Goal: Task Accomplishment & Management: Manage account settings

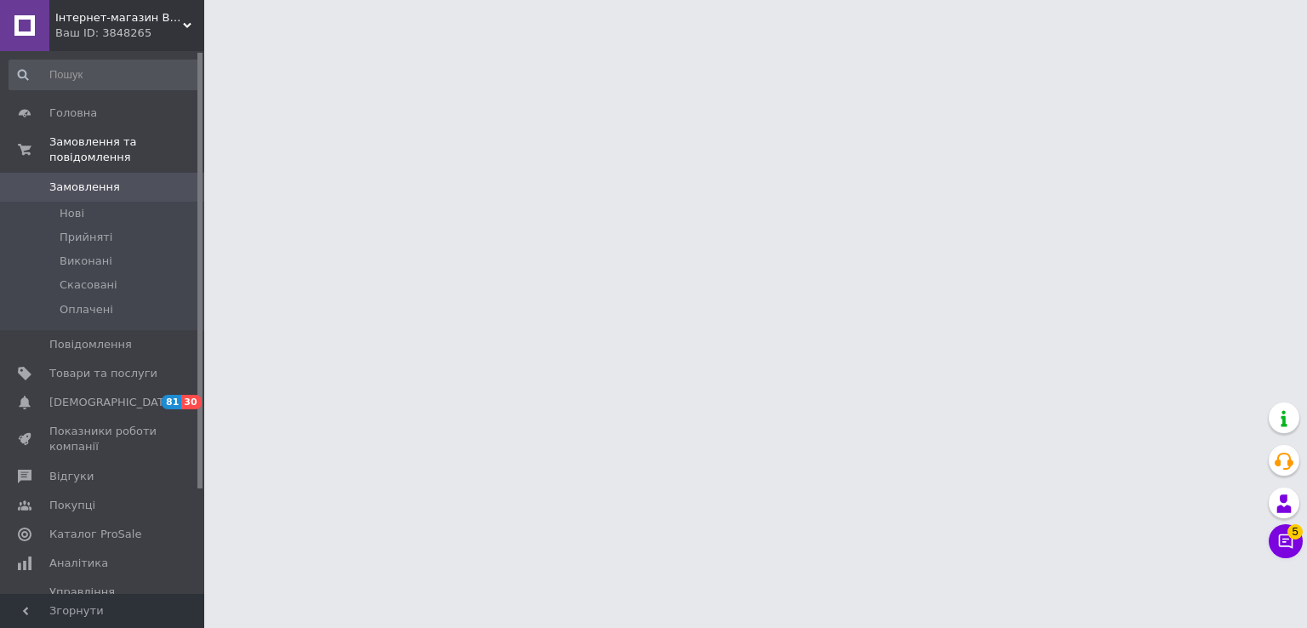
drag, startPoint x: 92, startPoint y: 130, endPoint x: 81, endPoint y: 0, distance: 130.7
click at [93, 130] on link "Замовлення та повідомлення" at bounding box center [104, 150] width 209 height 44
click at [92, 142] on span "Замовлення та повідомлення" at bounding box center [126, 149] width 155 height 31
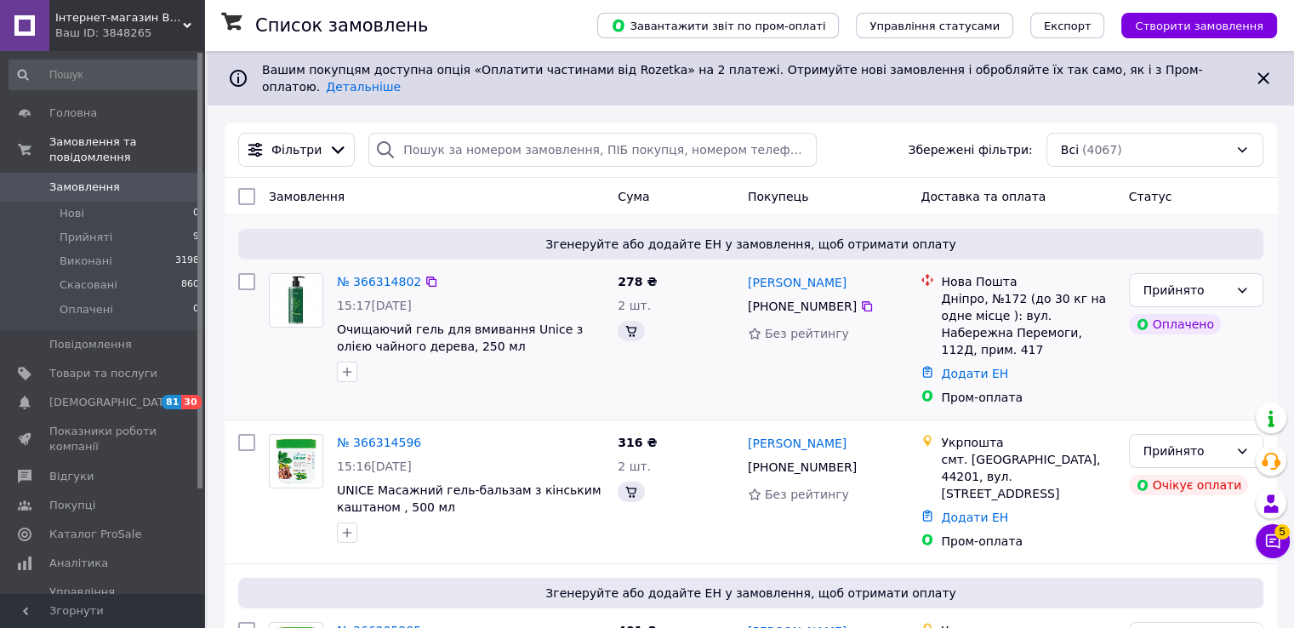
drag, startPoint x: 368, startPoint y: 261, endPoint x: 484, endPoint y: 283, distance: 117.7
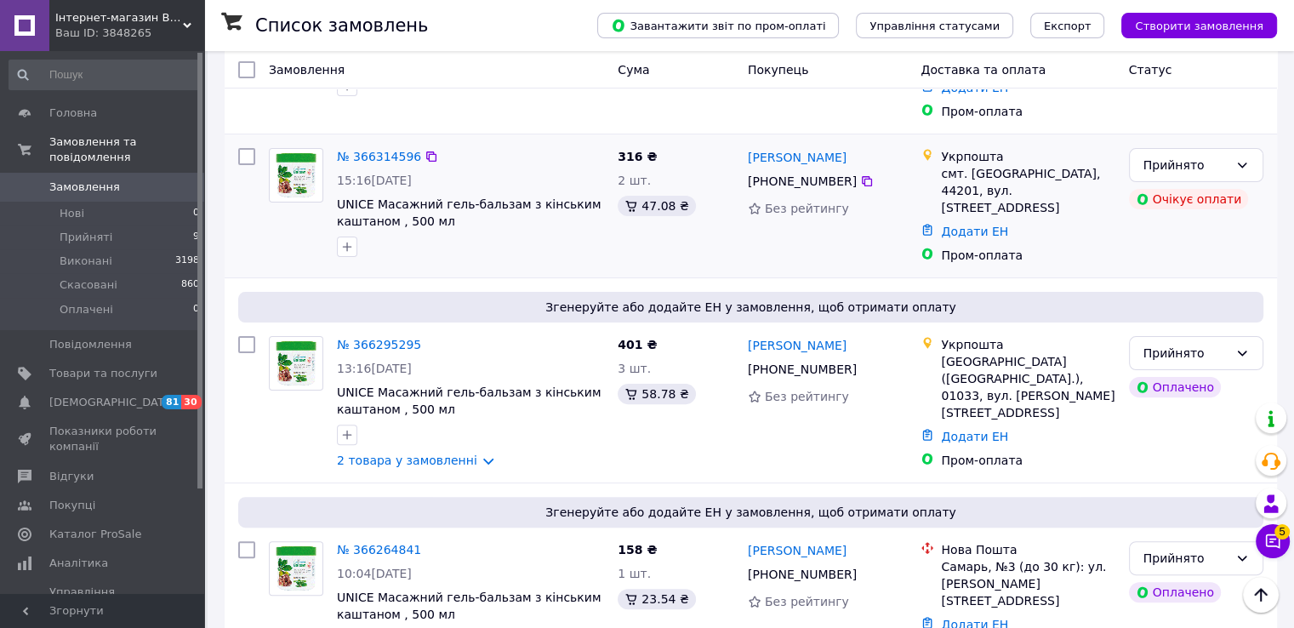
scroll to position [425, 0]
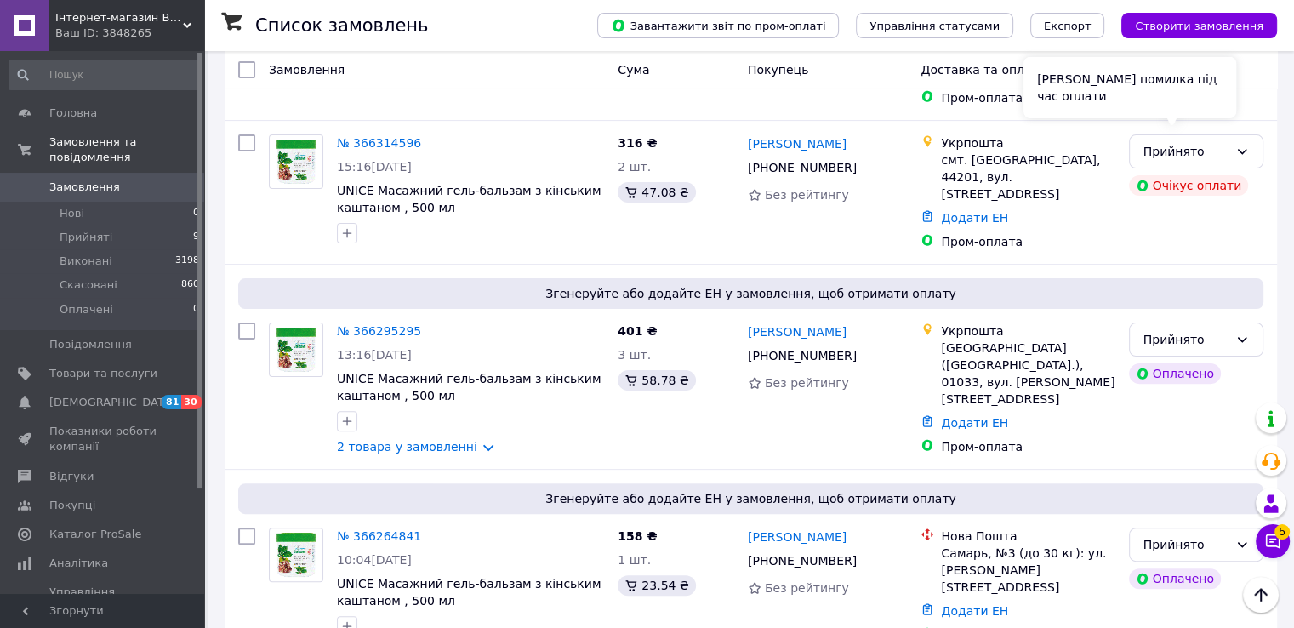
click at [1211, 105] on div "Сталася помилка під час оплати" at bounding box center [1130, 87] width 213 height 61
click at [1250, 134] on div "Прийнято" at bounding box center [1196, 151] width 134 height 34
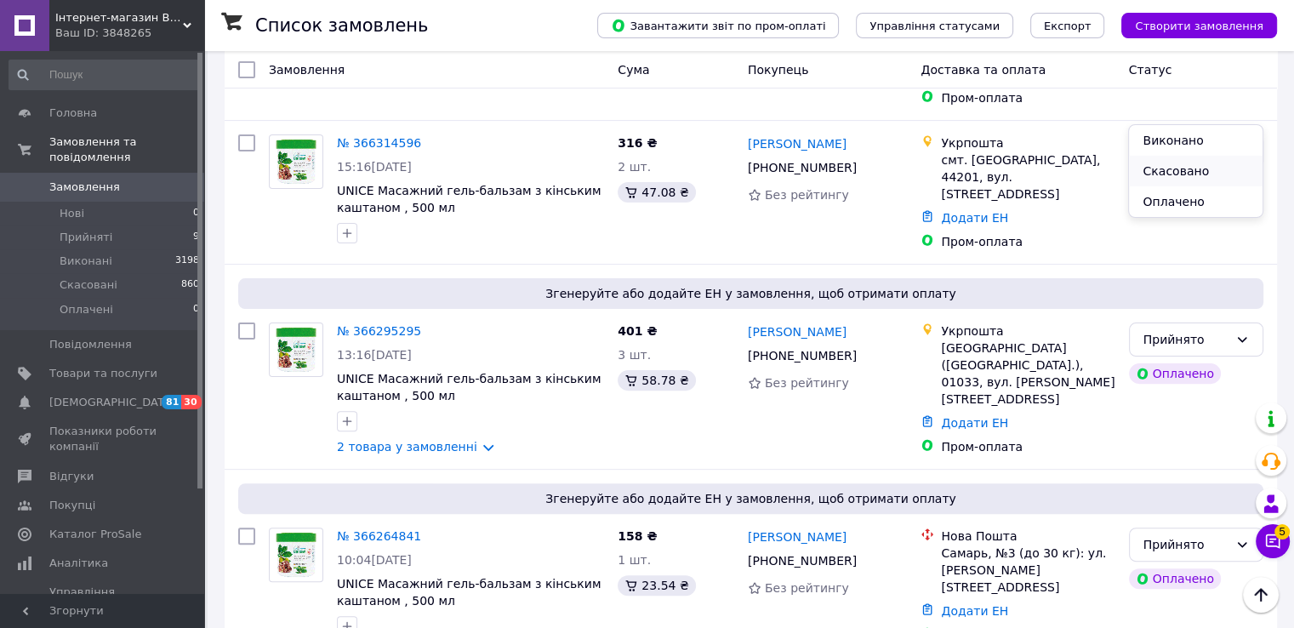
click at [1202, 168] on li "Скасовано" at bounding box center [1195, 171] width 133 height 31
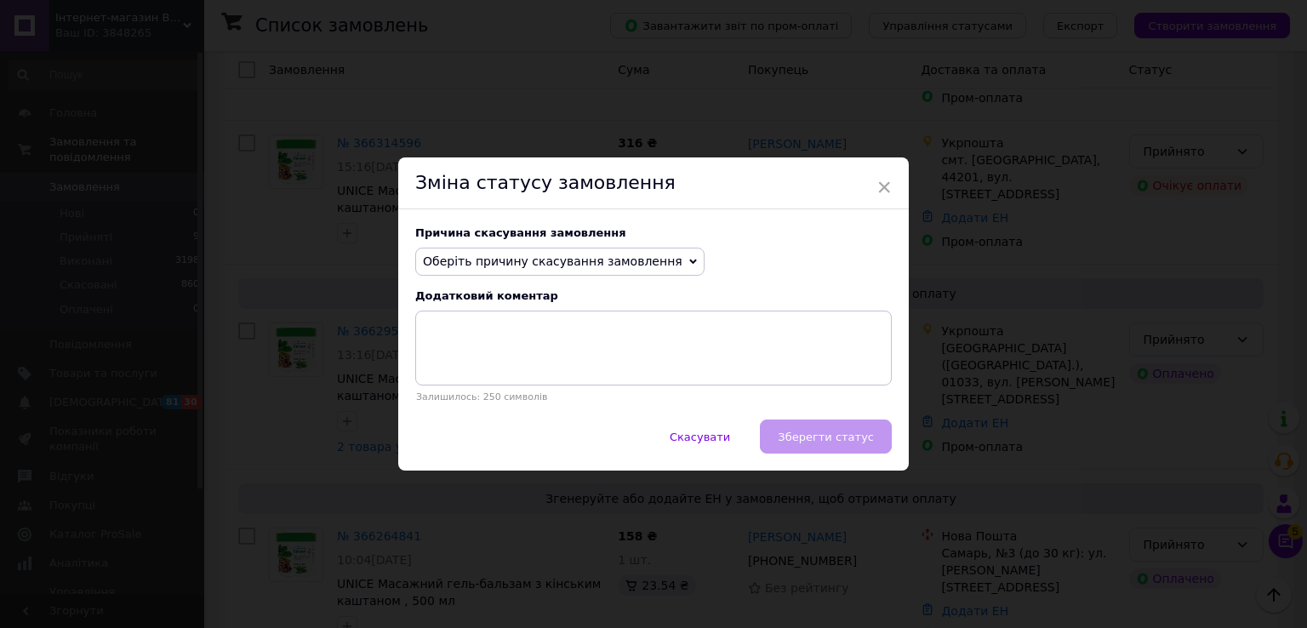
click at [464, 260] on span "Оберіть причину скасування замовлення" at bounding box center [553, 261] width 260 height 14
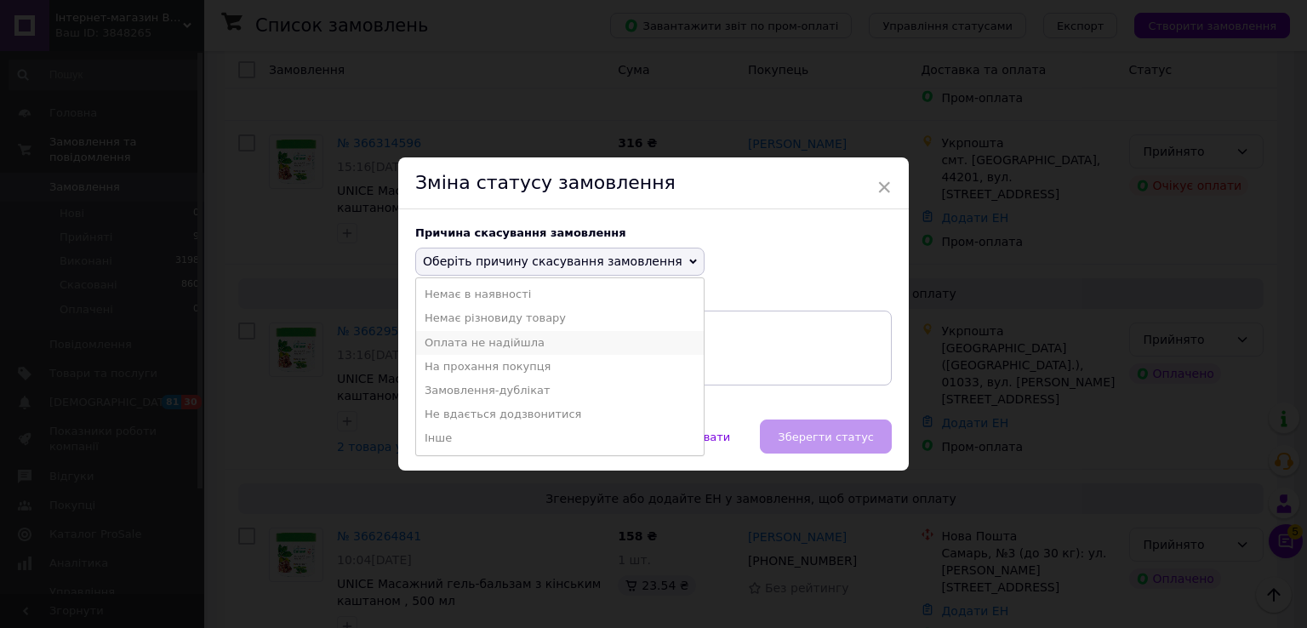
click at [497, 342] on li "Оплата не надійшла" at bounding box center [560, 343] width 288 height 24
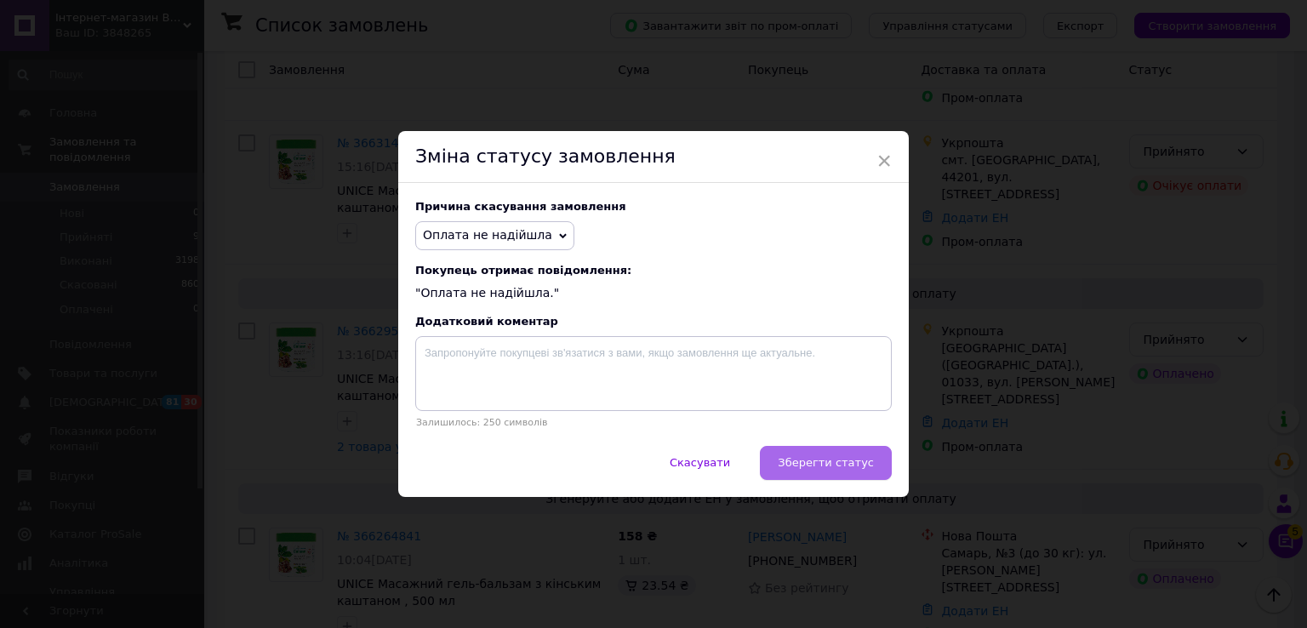
click at [858, 464] on span "Зберегти статус" at bounding box center [826, 462] width 96 height 13
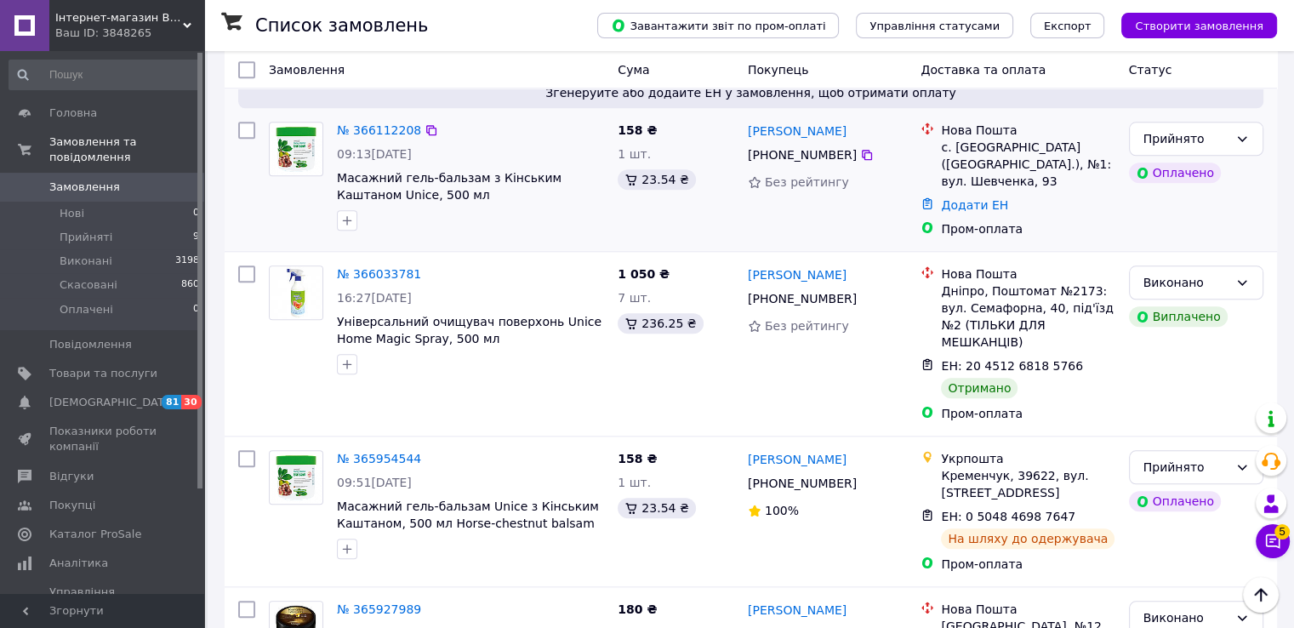
scroll to position [1872, 0]
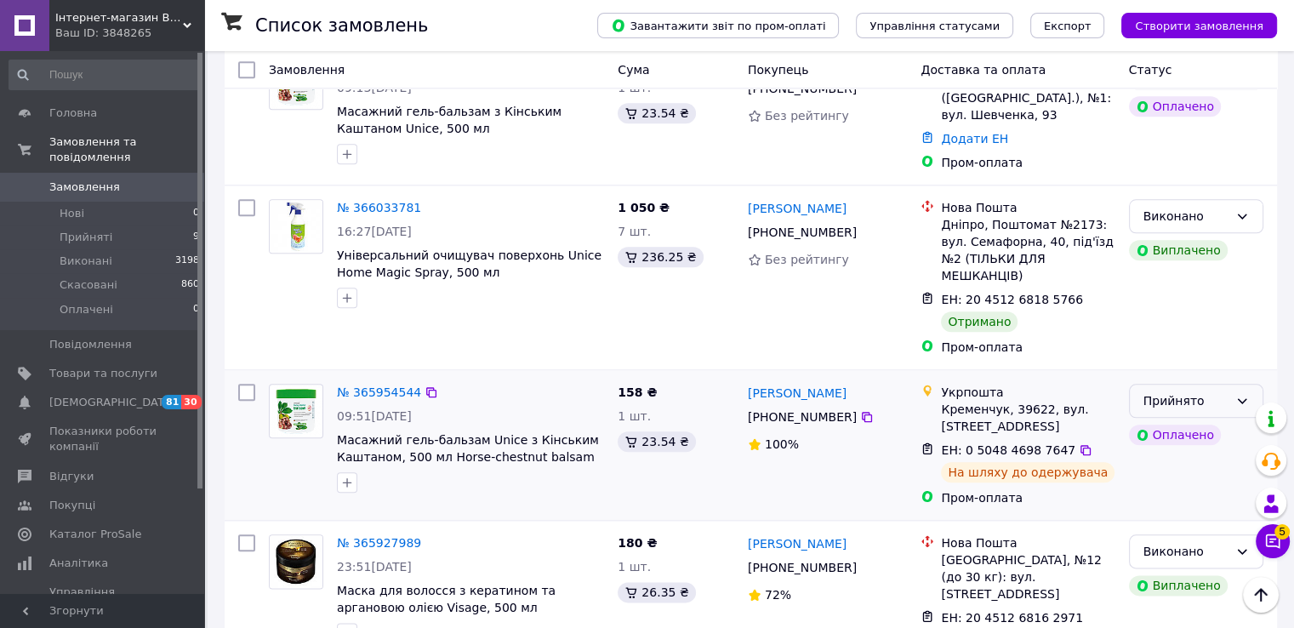
click at [1226, 391] on div "Прийнято" at bounding box center [1186, 400] width 85 height 19
click at [1213, 314] on li "Виконано" at bounding box center [1195, 315] width 133 height 31
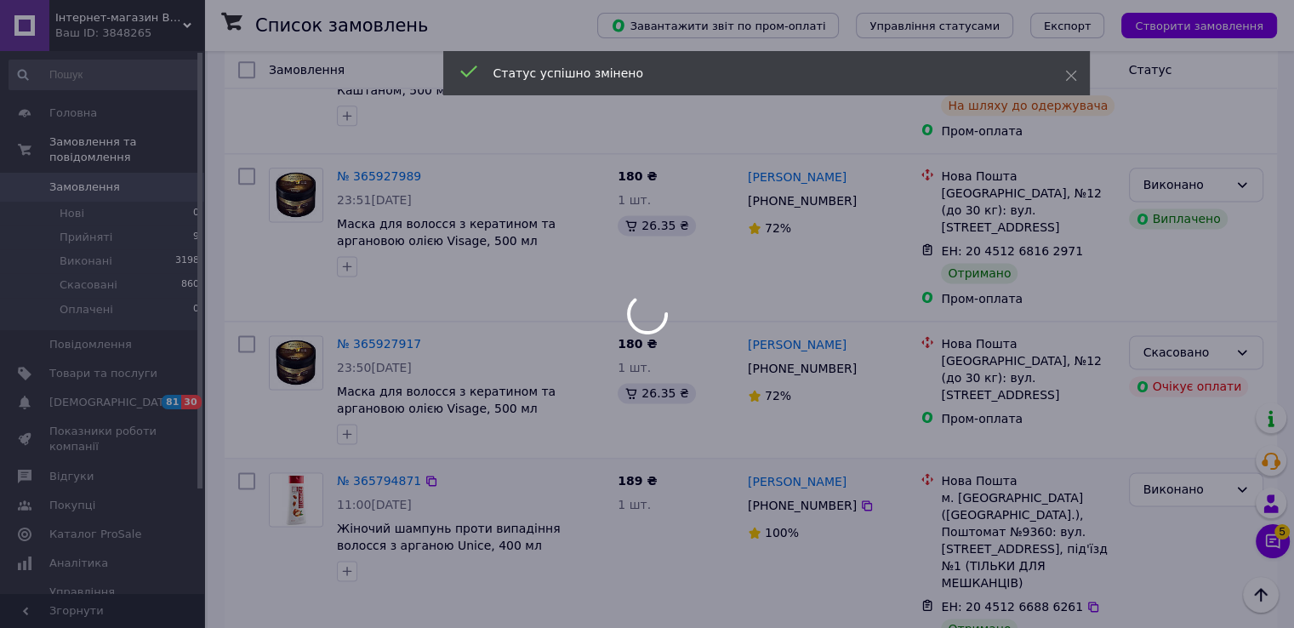
scroll to position [2553, 0]
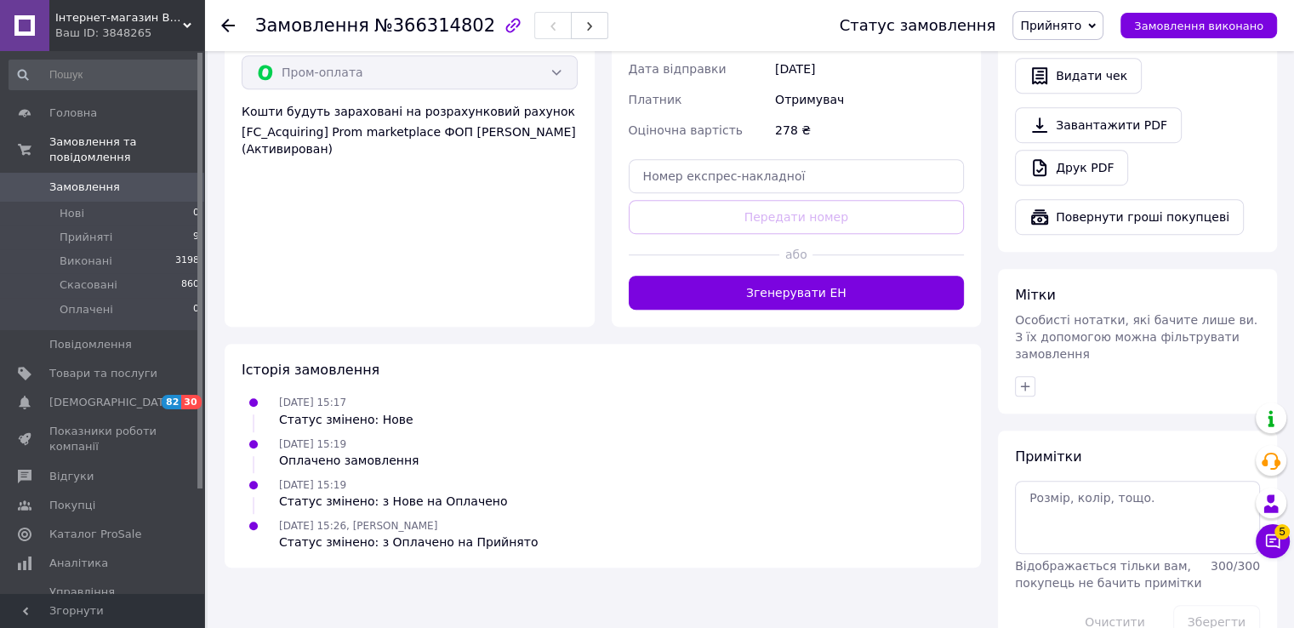
scroll to position [1048, 0]
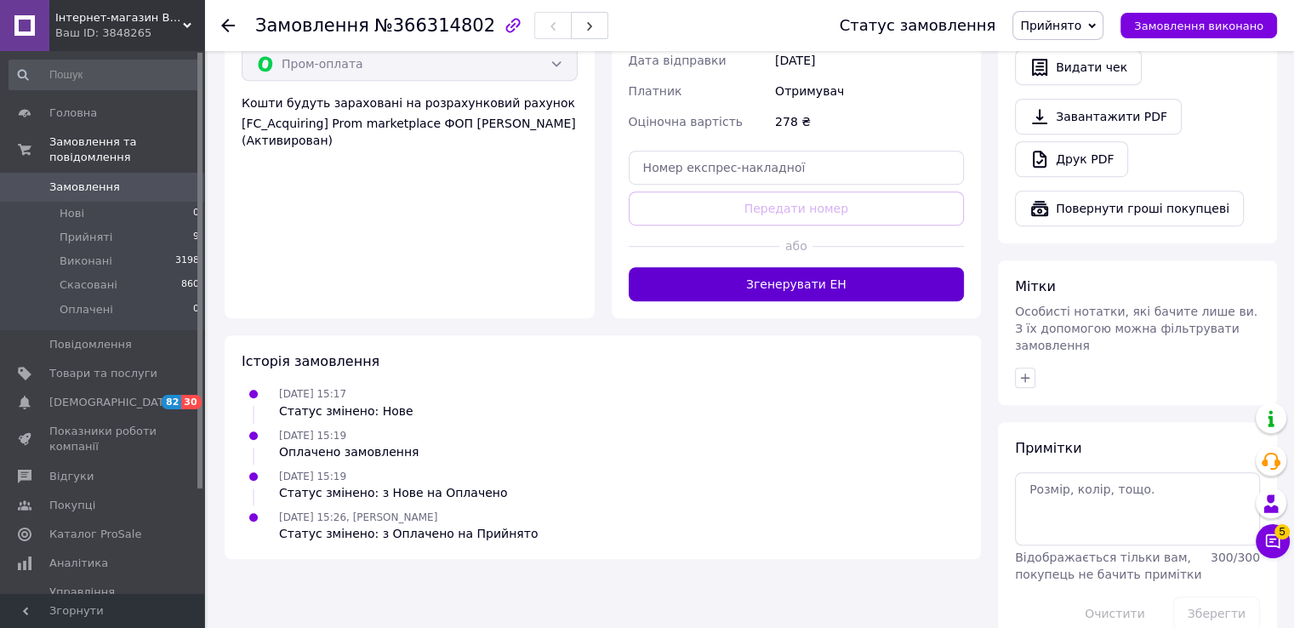
click at [690, 297] on button "Згенерувати ЕН" at bounding box center [797, 284] width 336 height 34
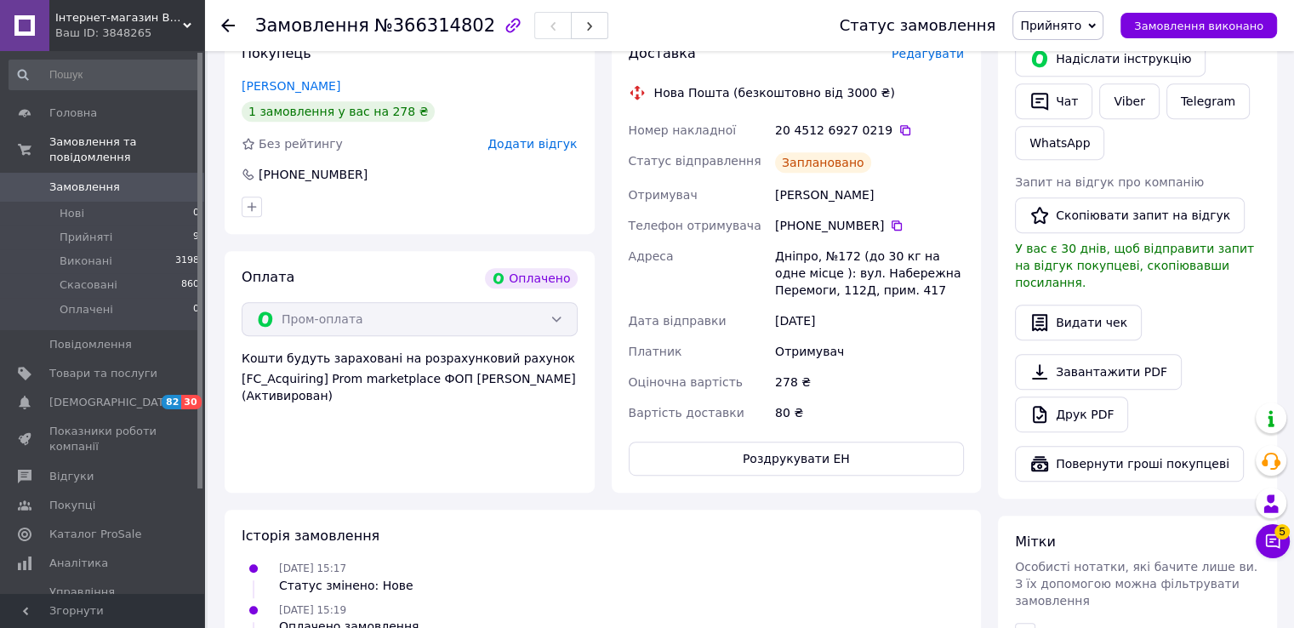
scroll to position [707, 0]
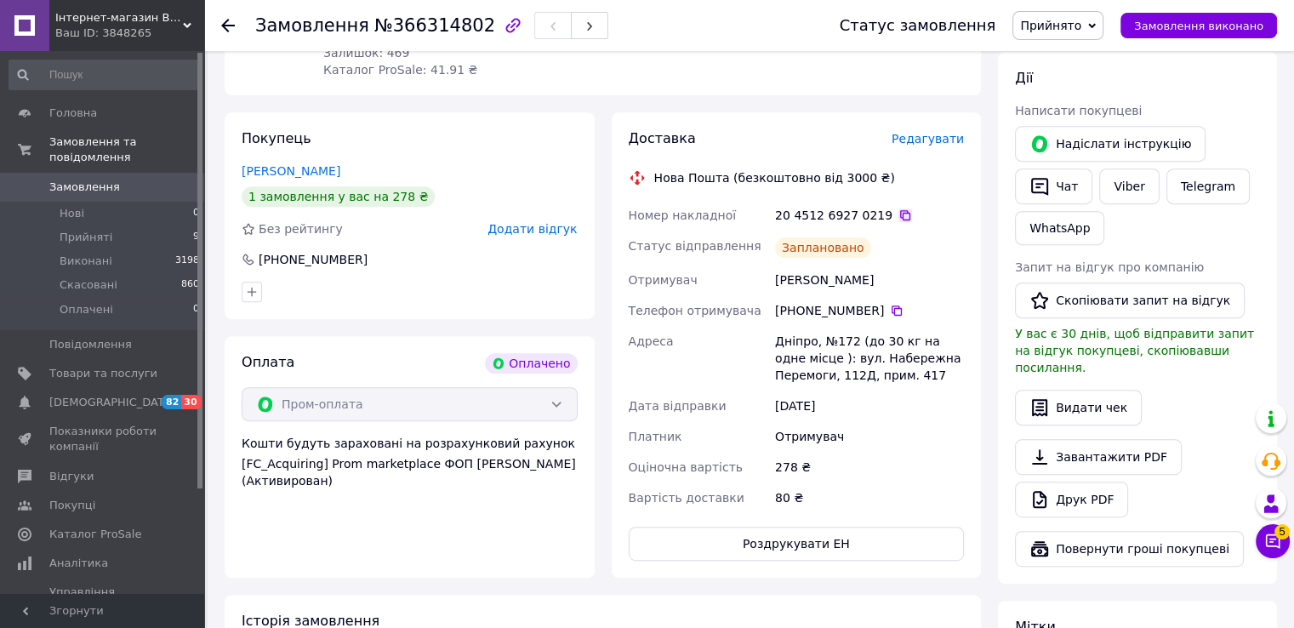
click at [899, 214] on icon at bounding box center [906, 215] width 14 height 14
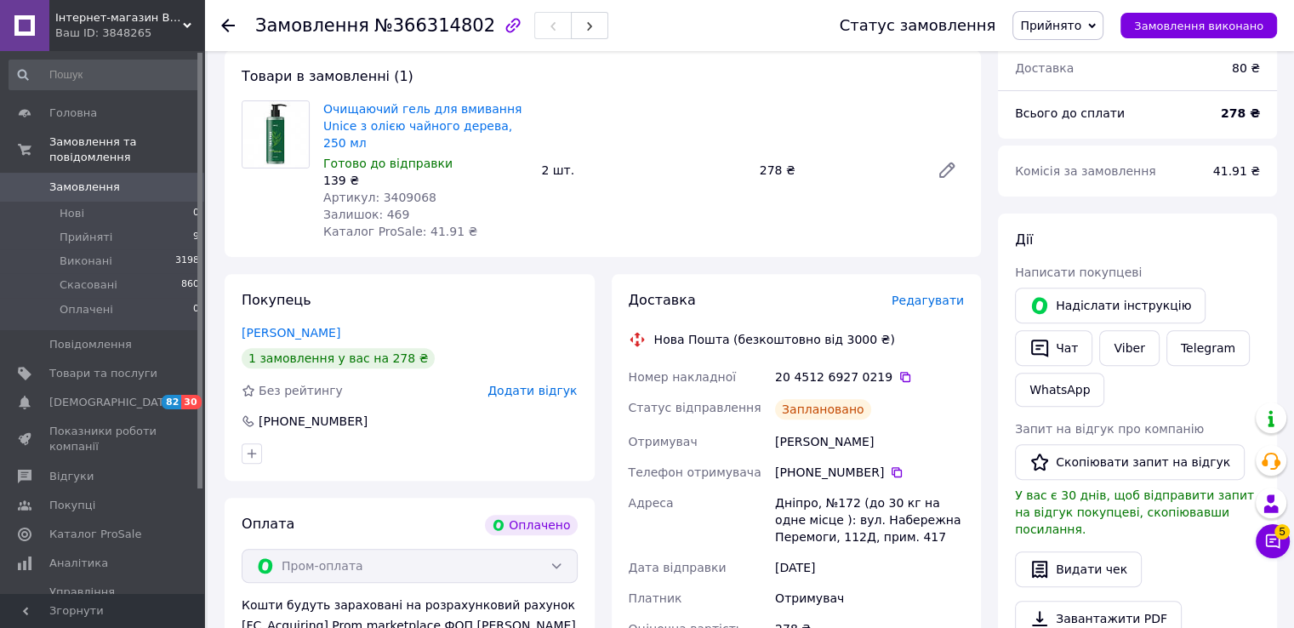
scroll to position [367, 0]
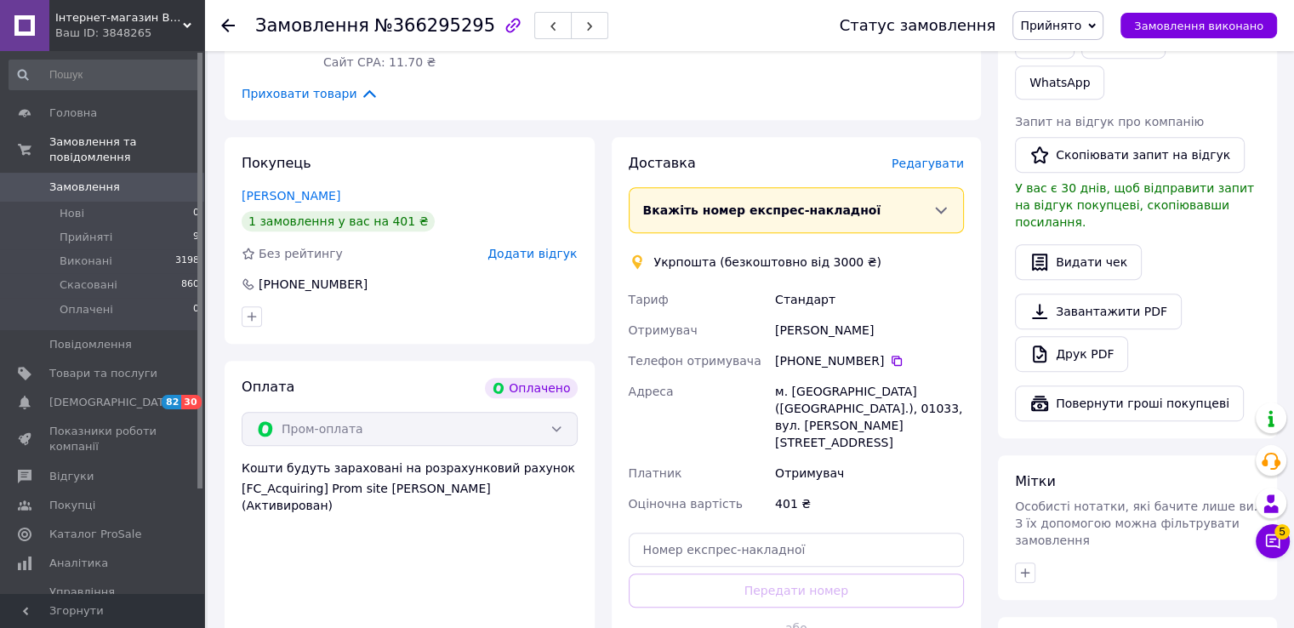
scroll to position [1021, 0]
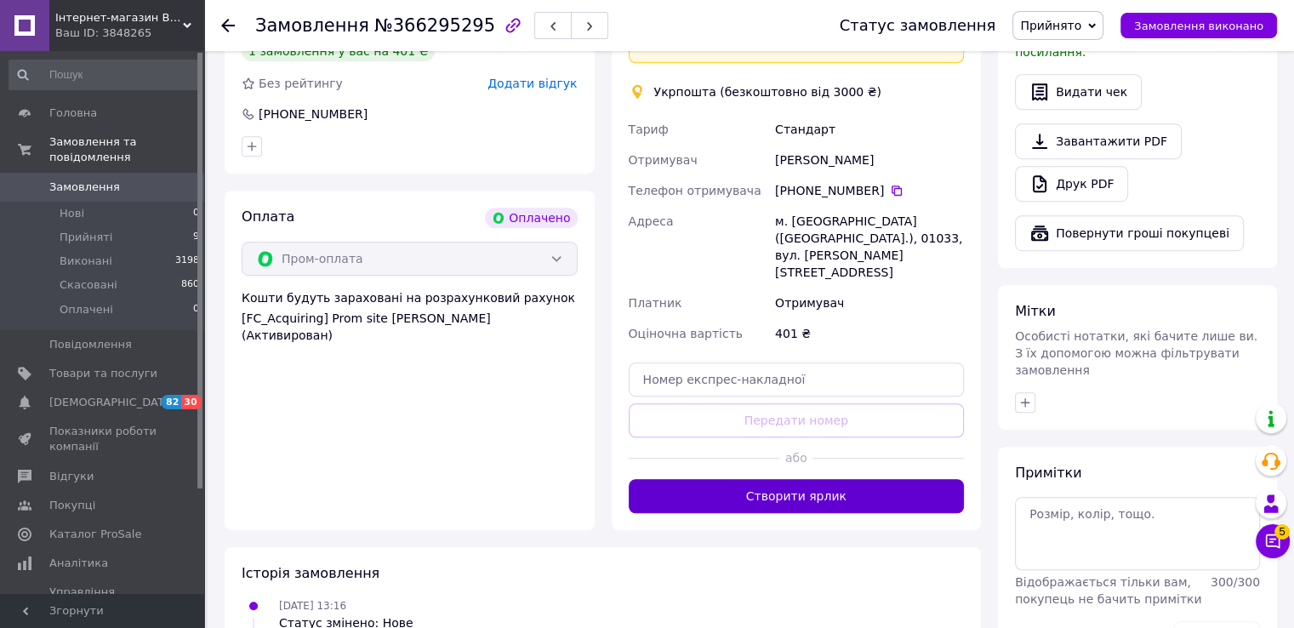
click at [745, 479] on button "Створити ярлик" at bounding box center [797, 496] width 336 height 34
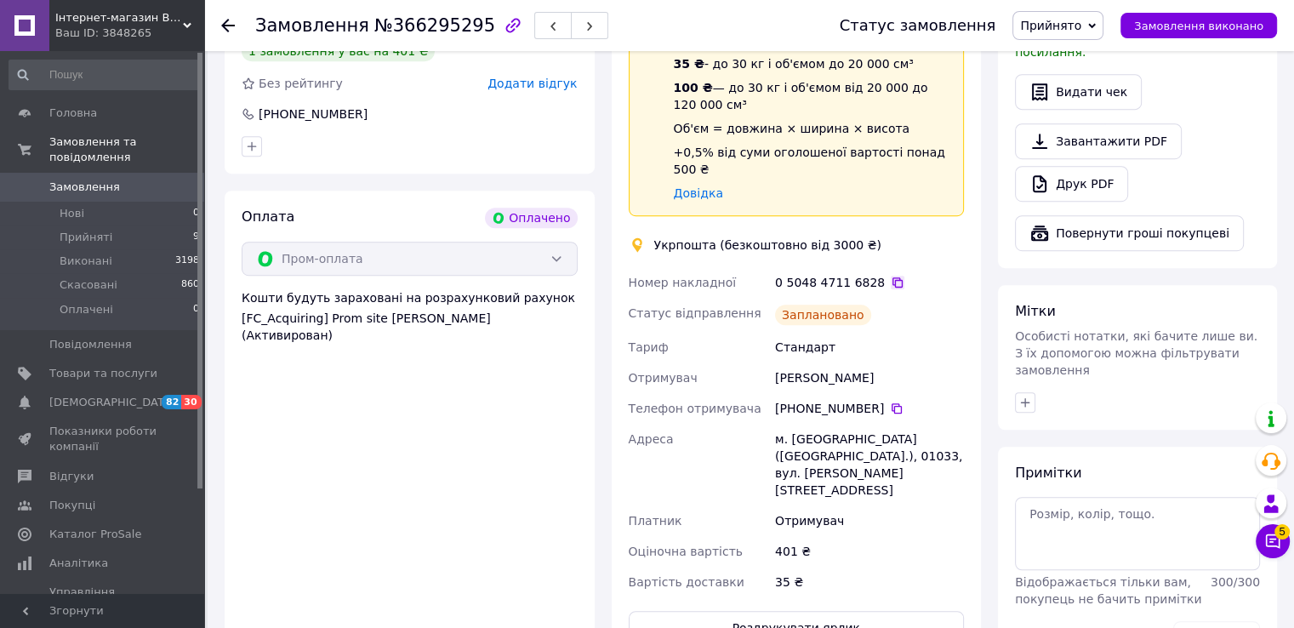
click at [891, 276] on icon at bounding box center [898, 283] width 14 height 14
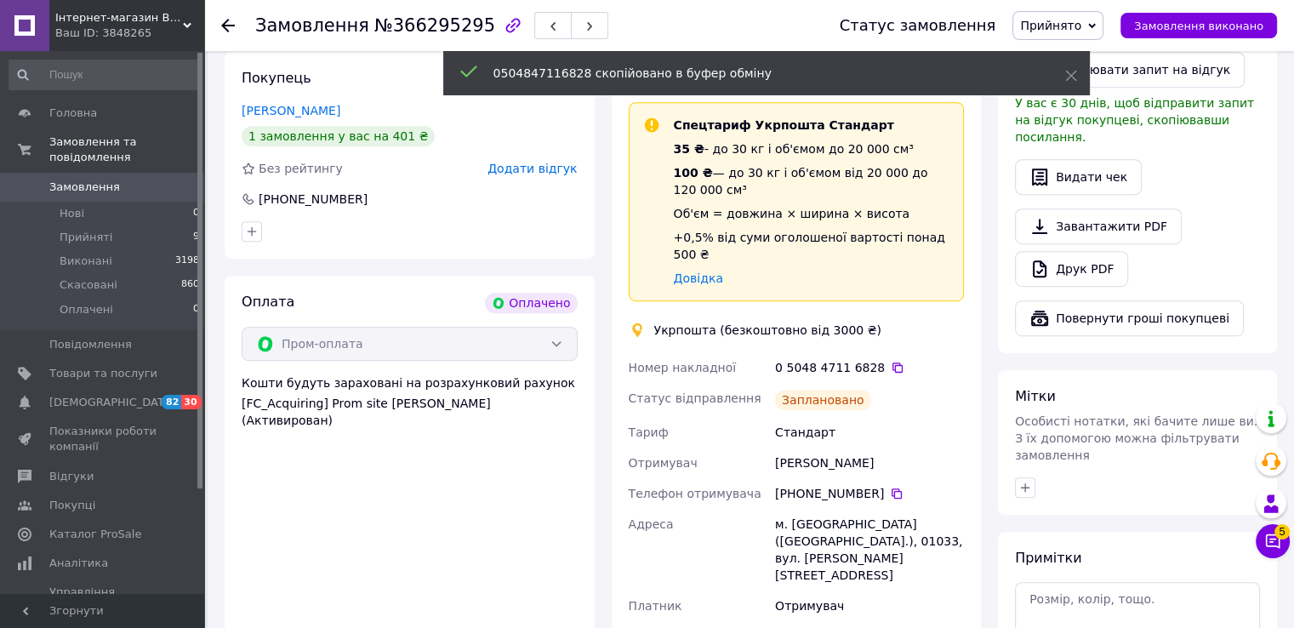
scroll to position [596, 0]
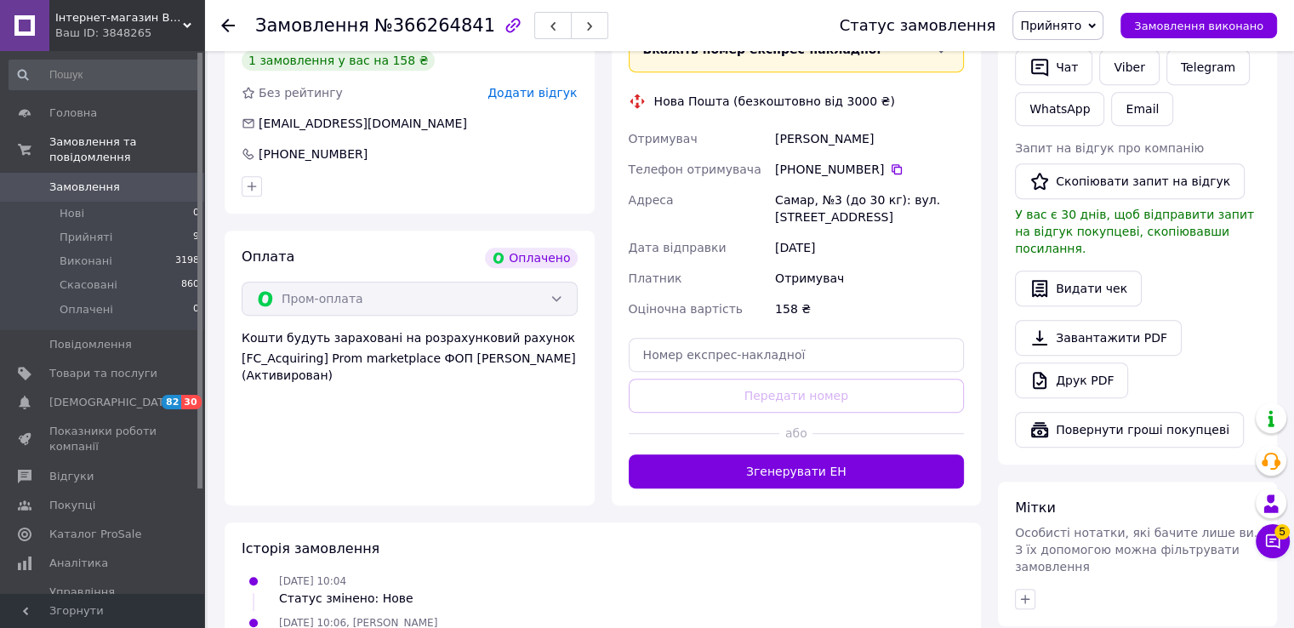
scroll to position [1021, 0]
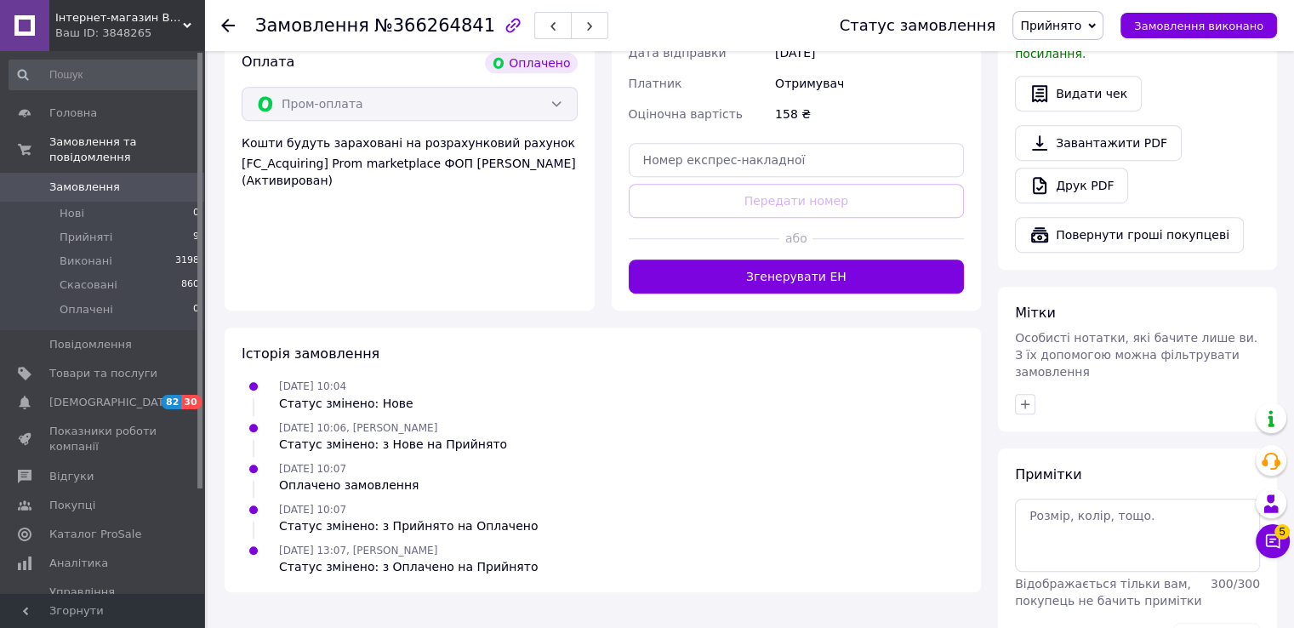
click at [793, 247] on div "або" at bounding box center [797, 239] width 336 height 42
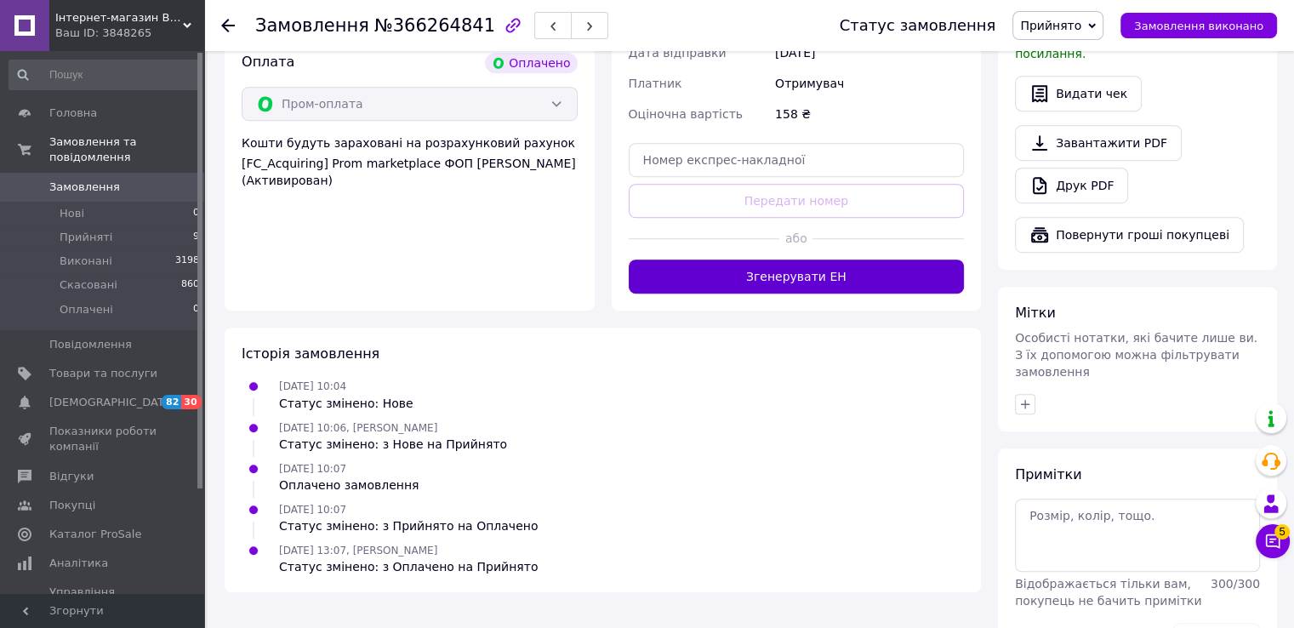
click at [790, 279] on button "Згенерувати ЕН" at bounding box center [797, 277] width 336 height 34
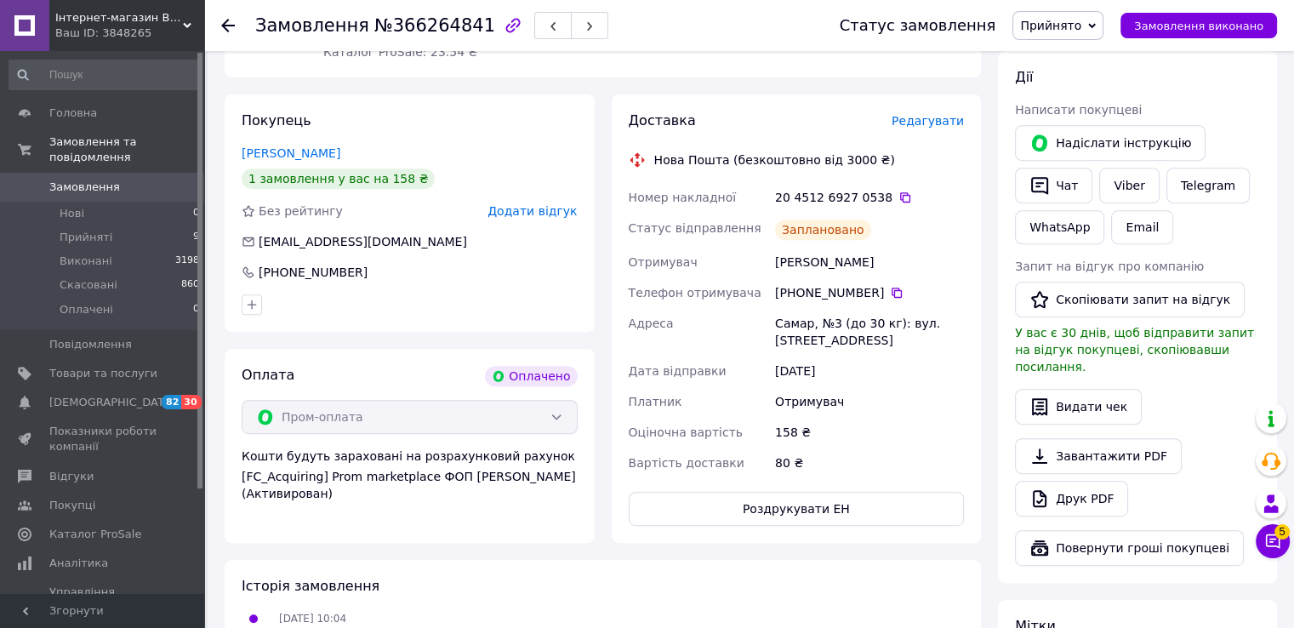
scroll to position [681, 0]
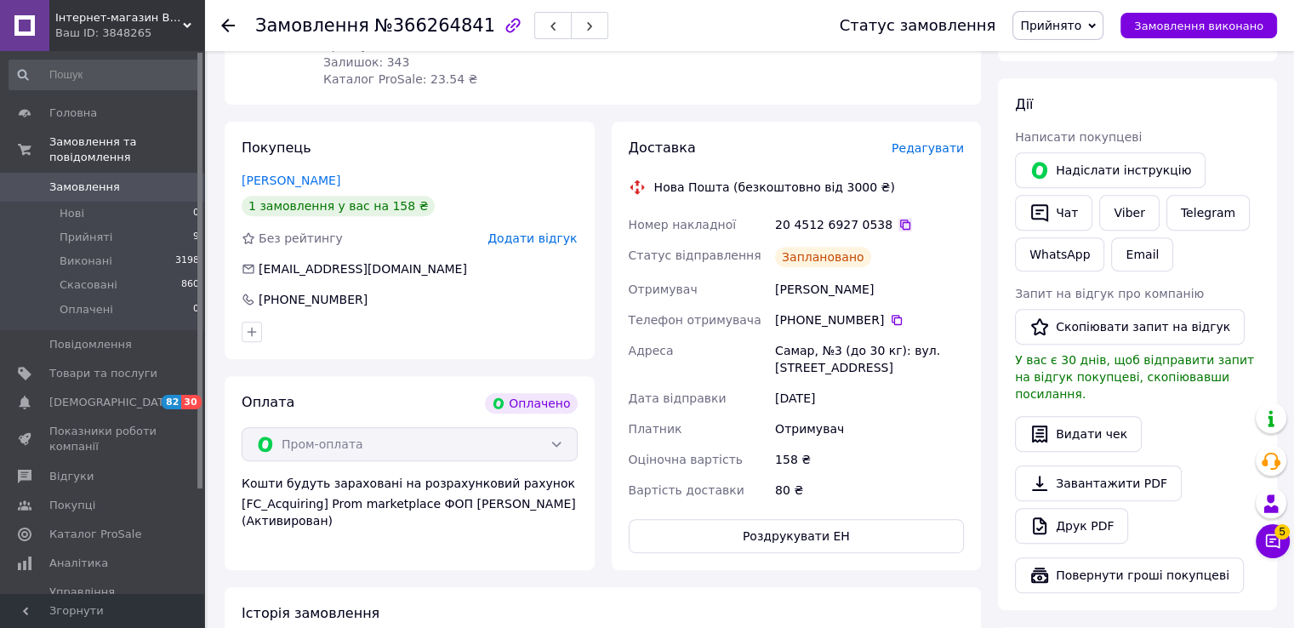
click at [900, 225] on icon at bounding box center [905, 225] width 10 height 10
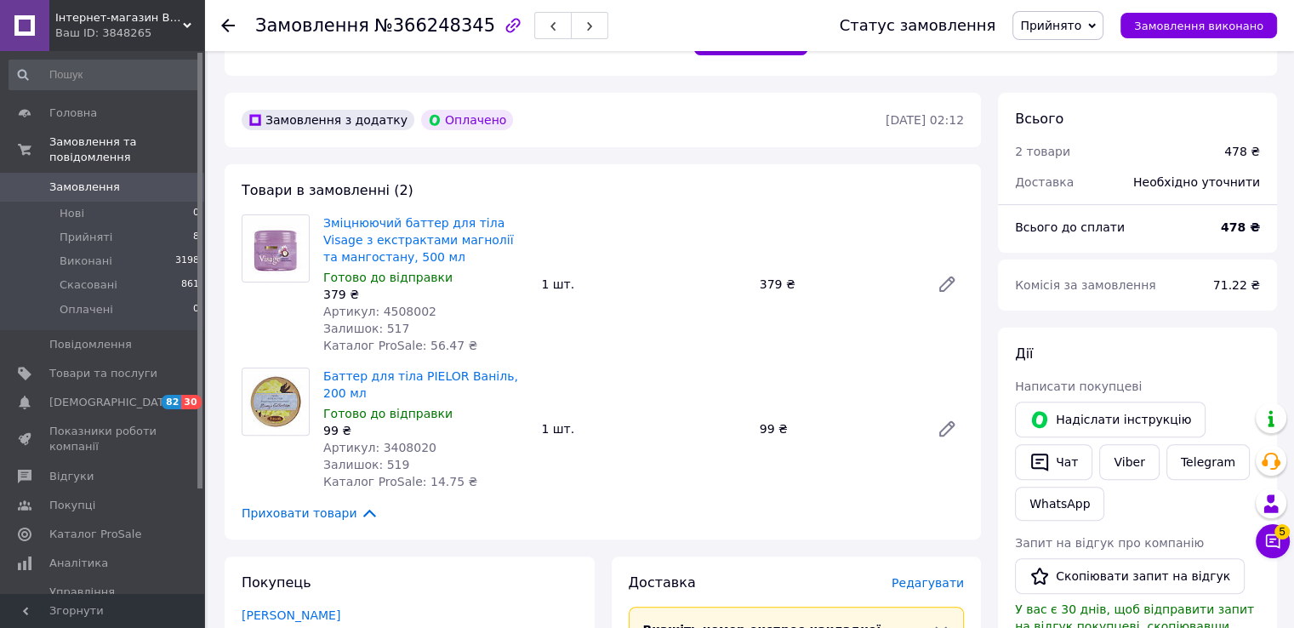
scroll to position [511, 0]
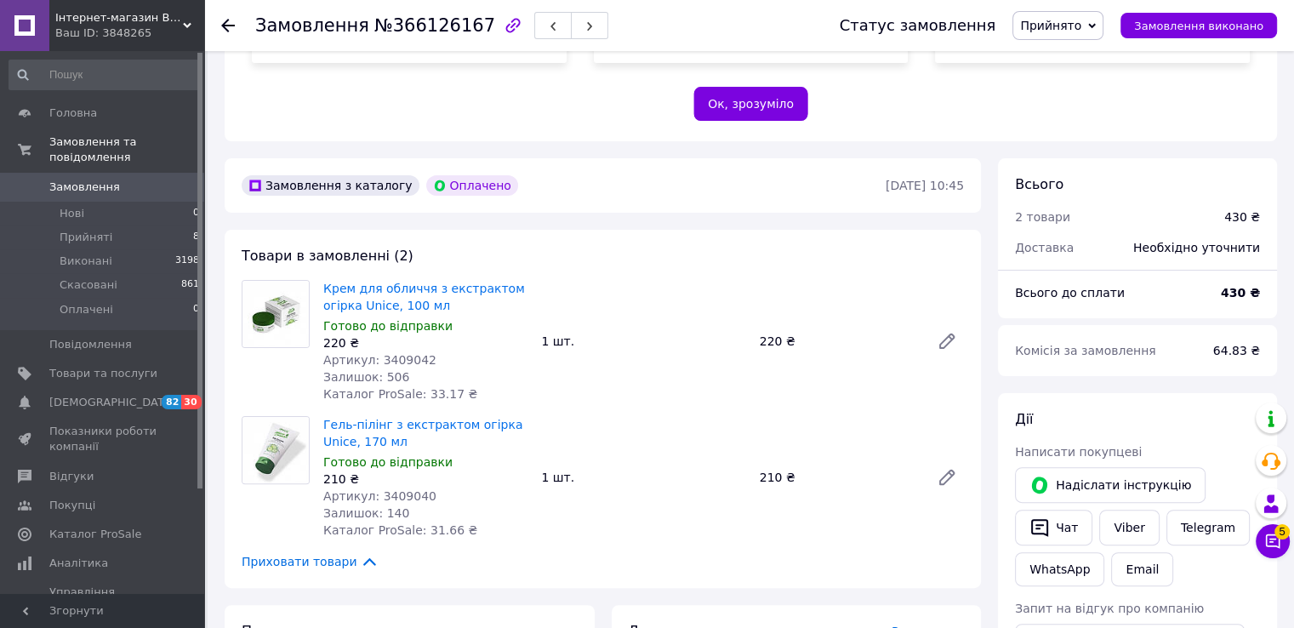
scroll to position [425, 0]
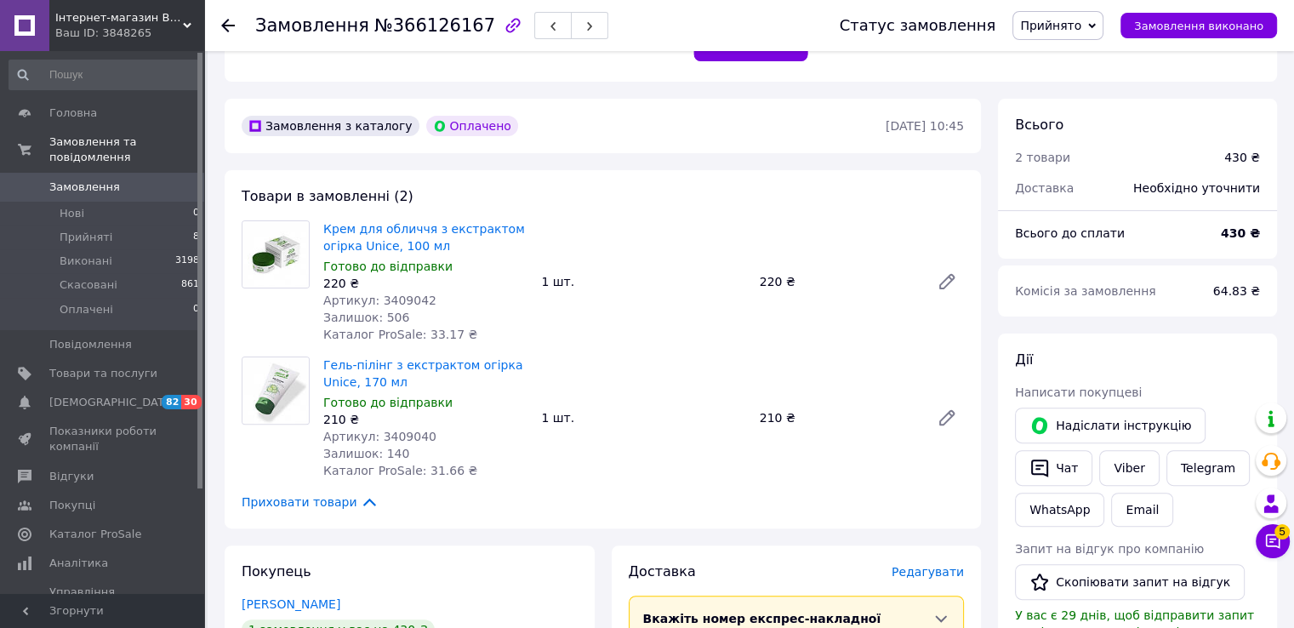
click at [482, 600] on div "Халимон Светлана" at bounding box center [410, 604] width 336 height 17
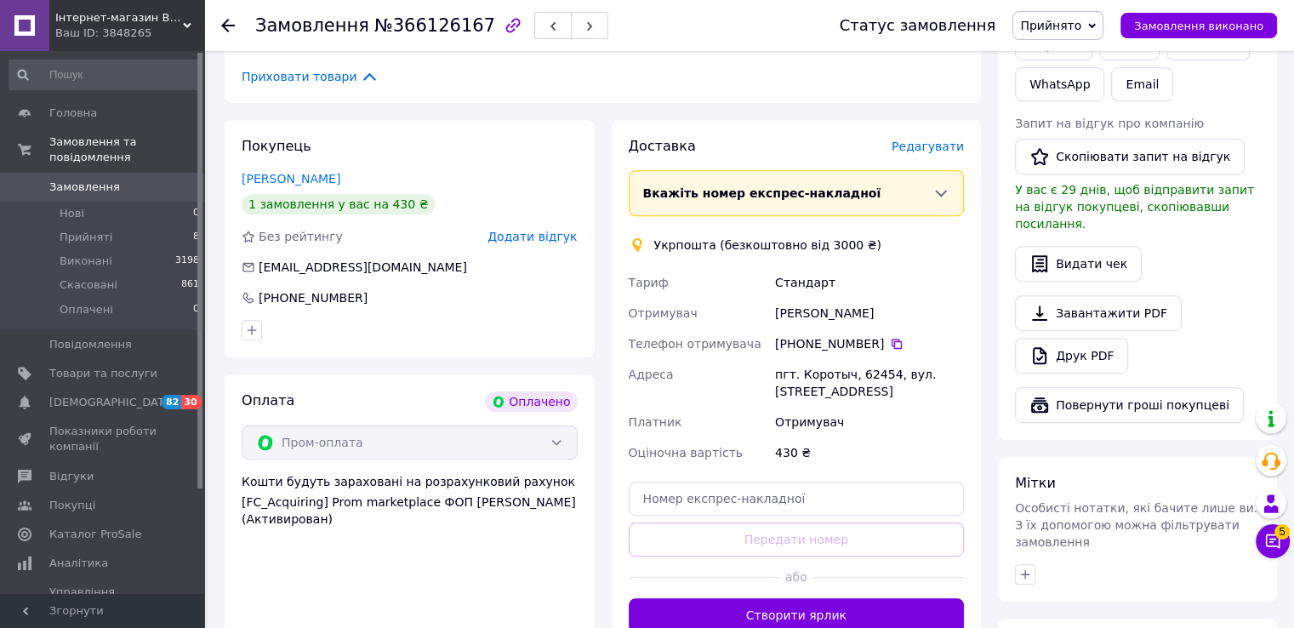
scroll to position [936, 0]
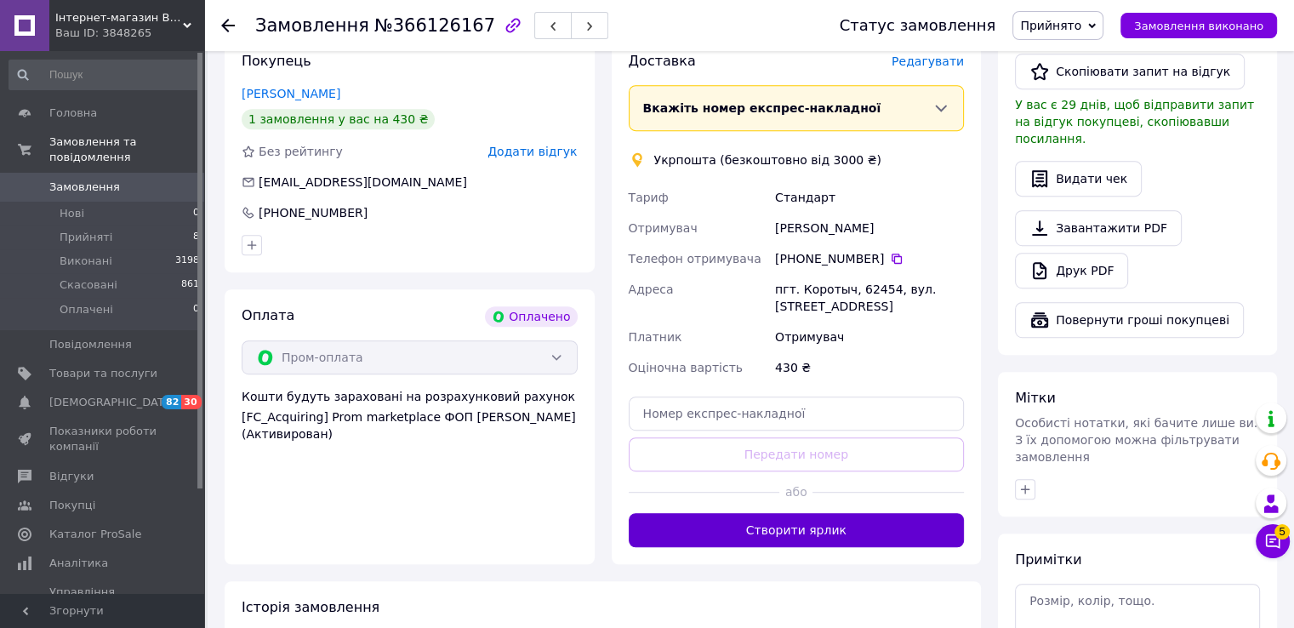
click at [800, 543] on button "Створити ярлик" at bounding box center [797, 530] width 336 height 34
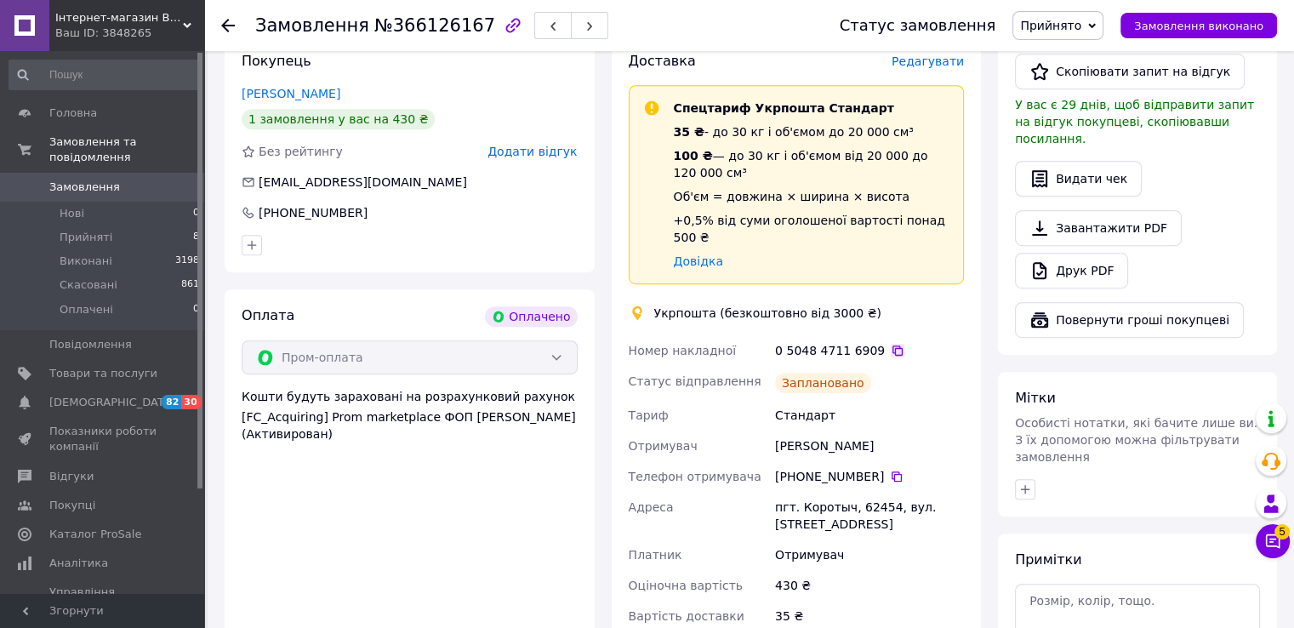
drag, startPoint x: 867, startPoint y: 314, endPoint x: 882, endPoint y: 334, distance: 25.5
click at [868, 319] on div "Доставка Редагувати Спецтариф Укрпошта Стандарт 35 ₴ - до 30 кг і об'ємом до 20…" at bounding box center [797, 365] width 336 height 627
click at [893, 345] on icon at bounding box center [898, 350] width 10 height 10
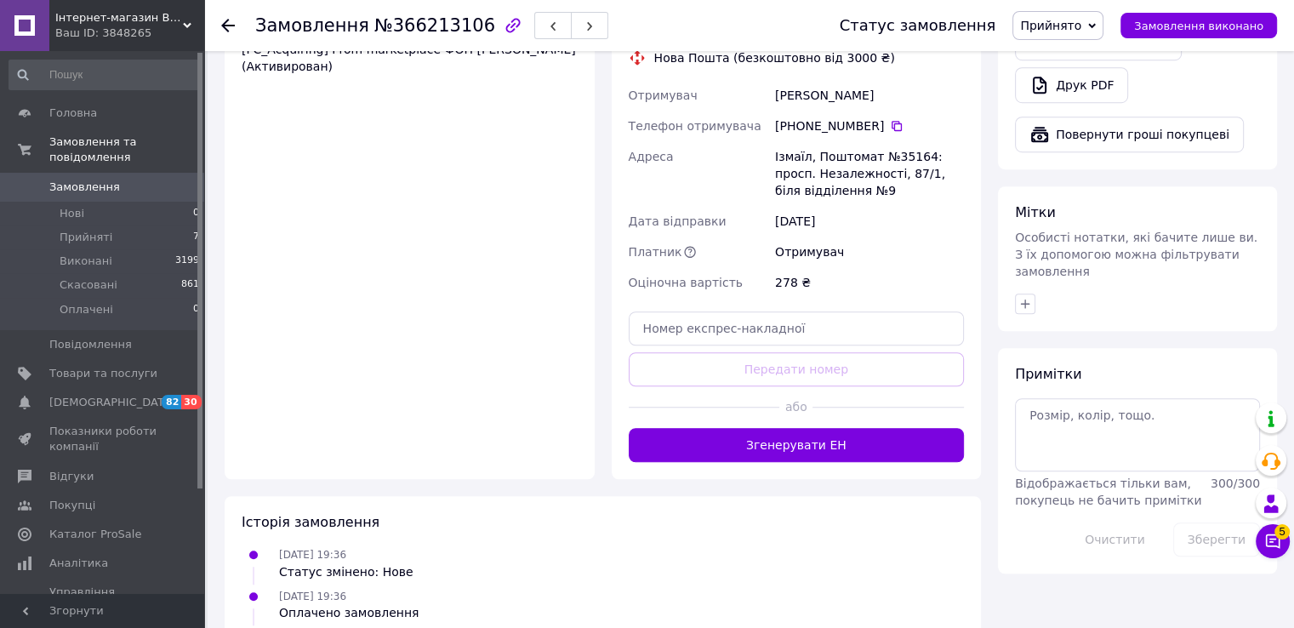
scroll to position [1178, 0]
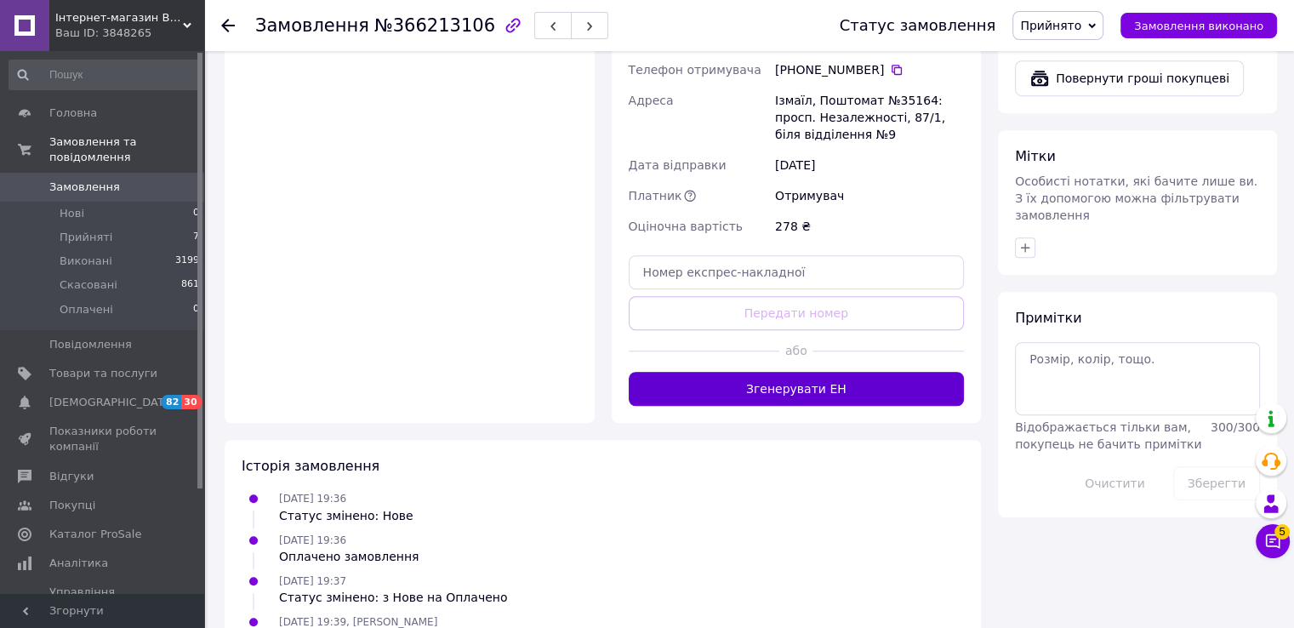
click at [812, 372] on button "Згенерувати ЕН" at bounding box center [797, 389] width 336 height 34
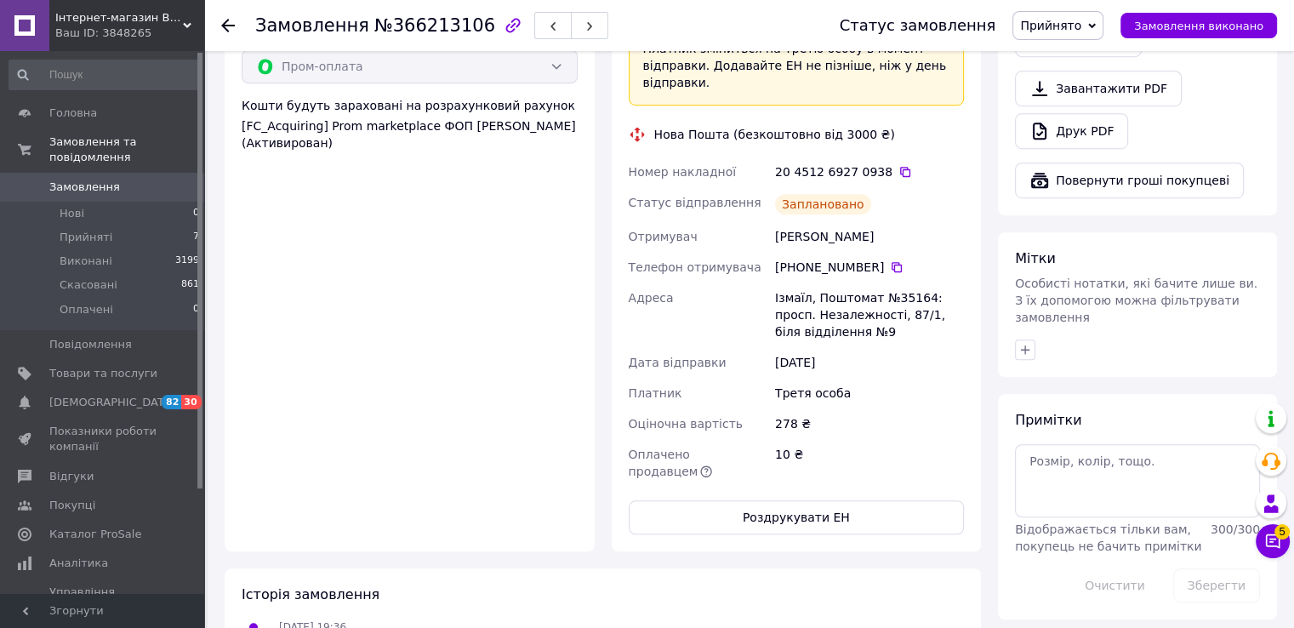
scroll to position [922, 0]
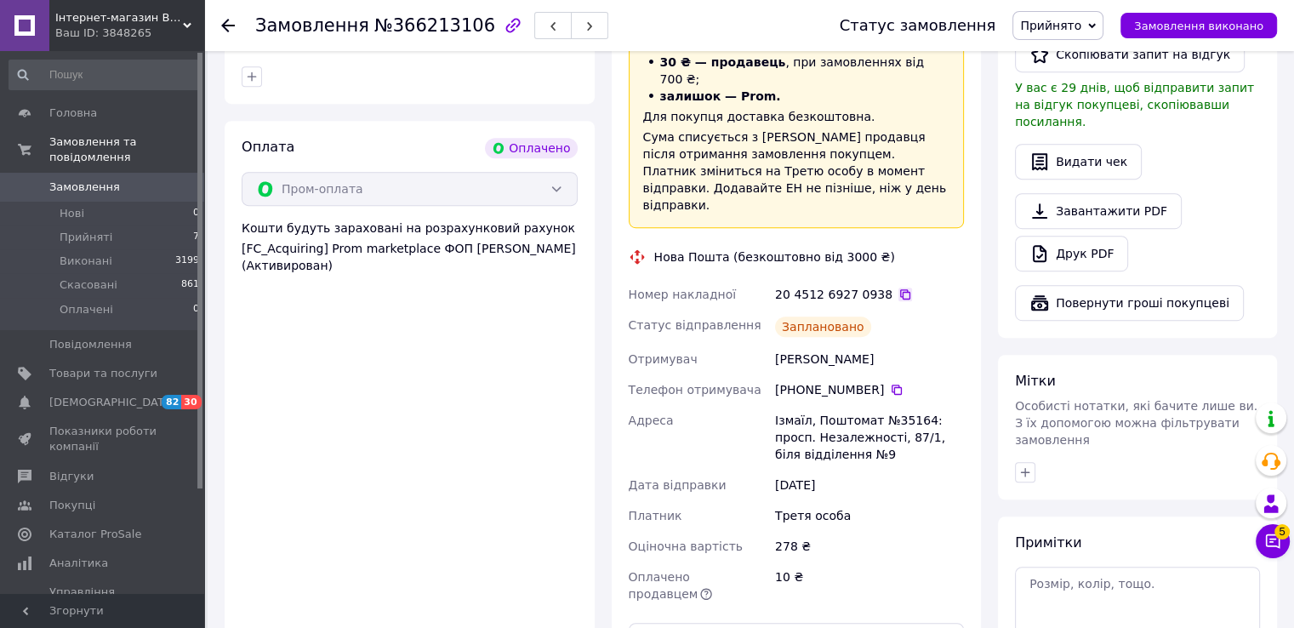
click at [899, 288] on icon at bounding box center [906, 295] width 14 height 14
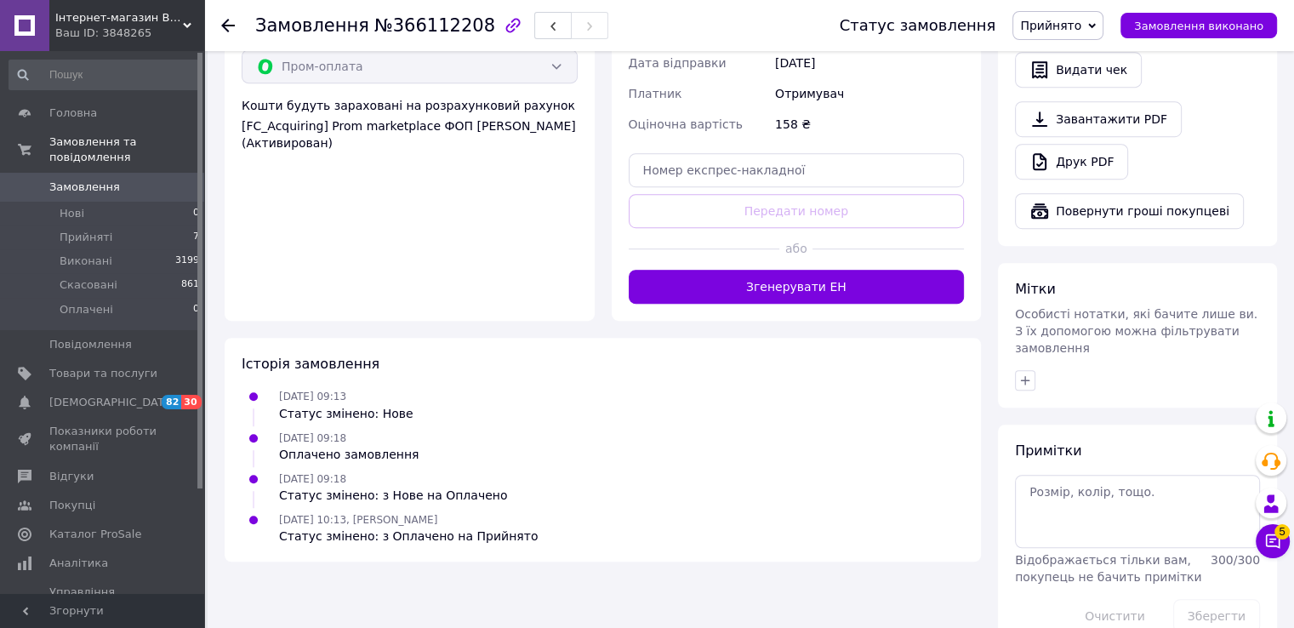
scroll to position [1048, 0]
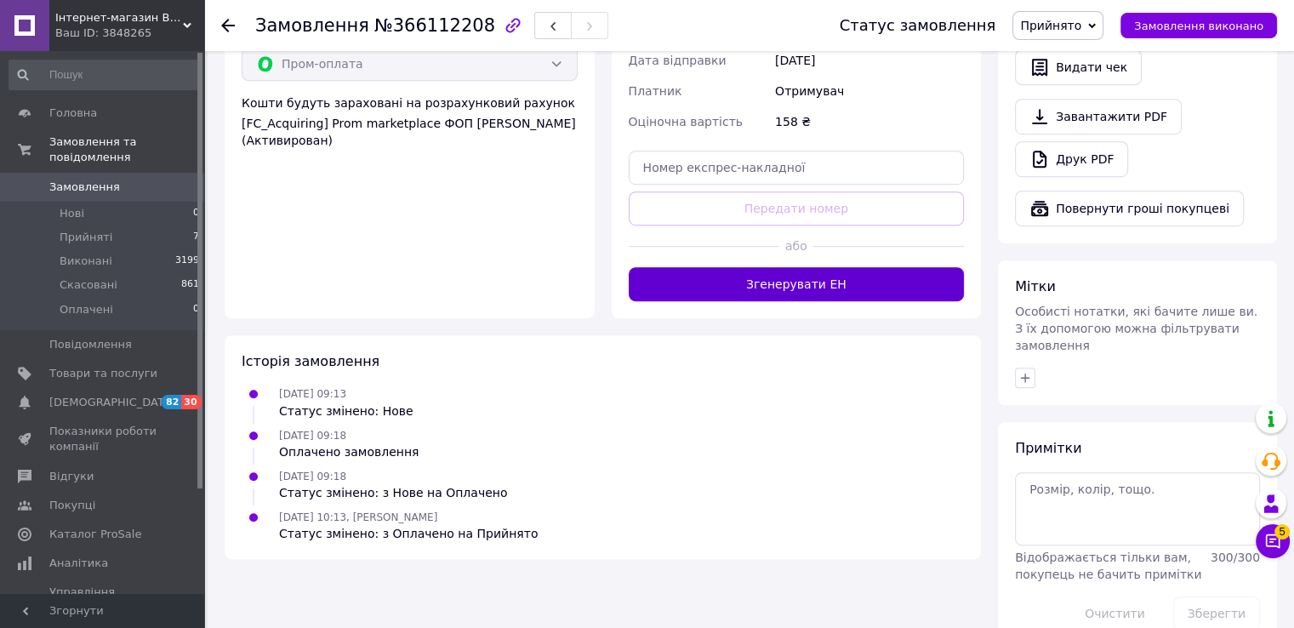
click at [764, 267] on button "Згенерувати ЕН" at bounding box center [797, 284] width 336 height 34
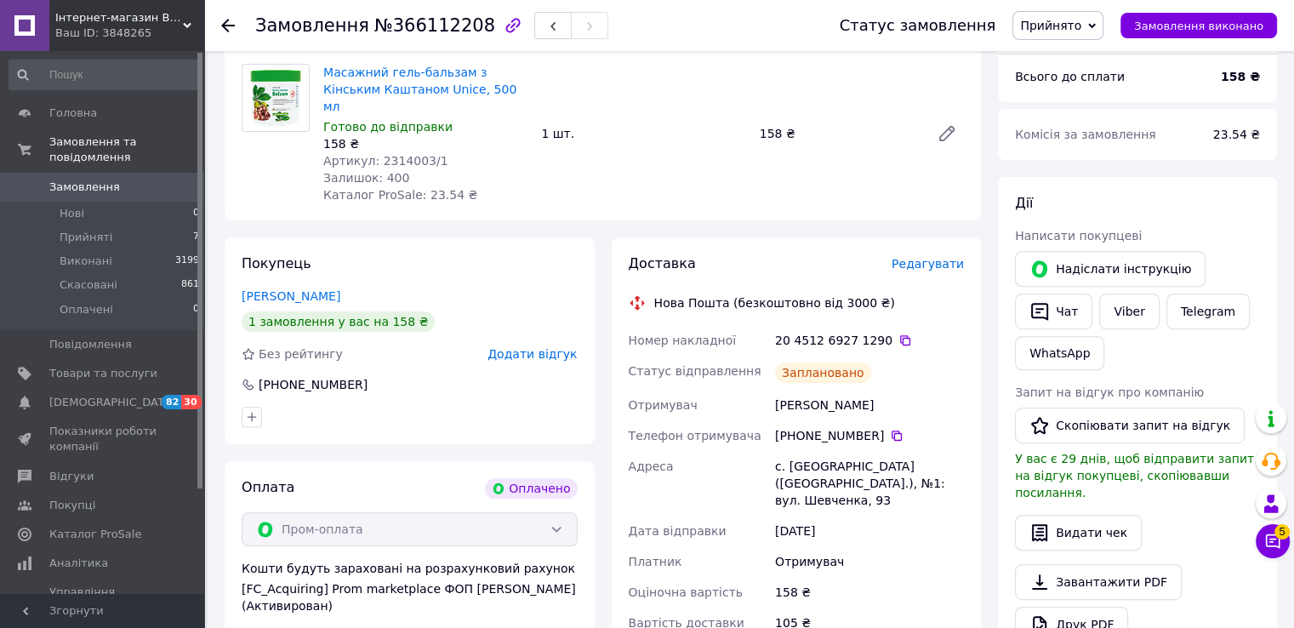
scroll to position [367, 0]
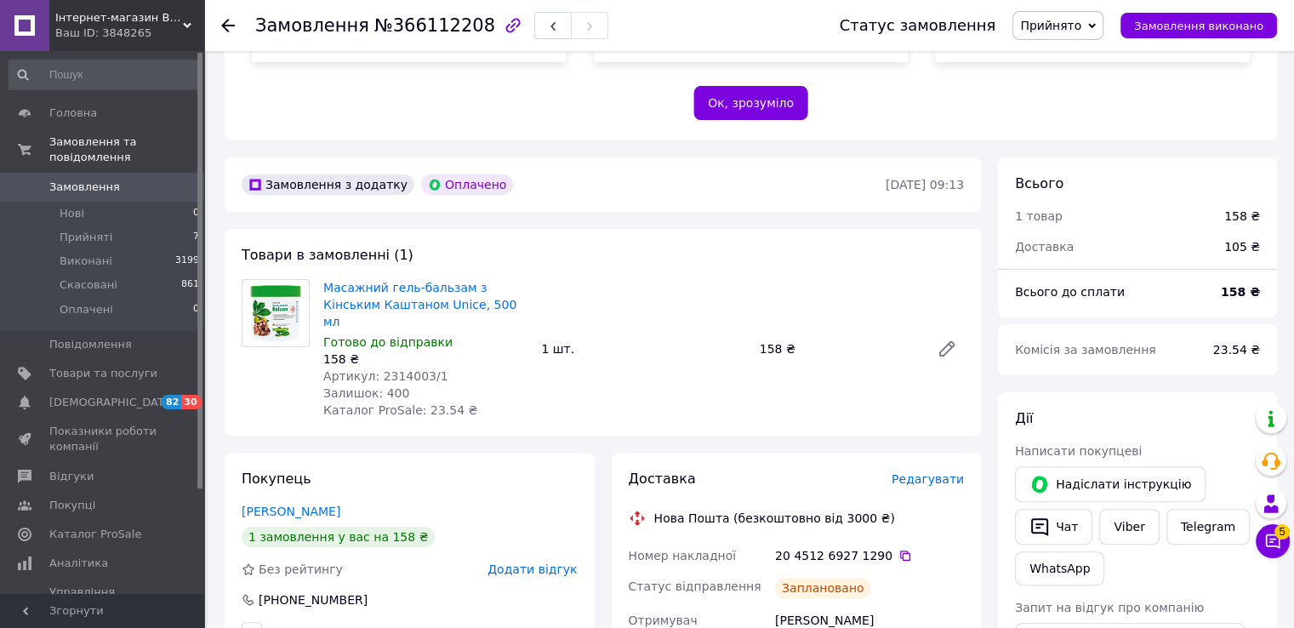
click at [885, 540] on div "20 4512 6927 1290" at bounding box center [870, 555] width 196 height 31
click at [887, 549] on div "20 4512 6927 1290" at bounding box center [870, 555] width 196 height 31
click at [887, 547] on div "20 4512 6927 1290" at bounding box center [869, 555] width 189 height 17
click at [899, 549] on icon at bounding box center [906, 556] width 14 height 14
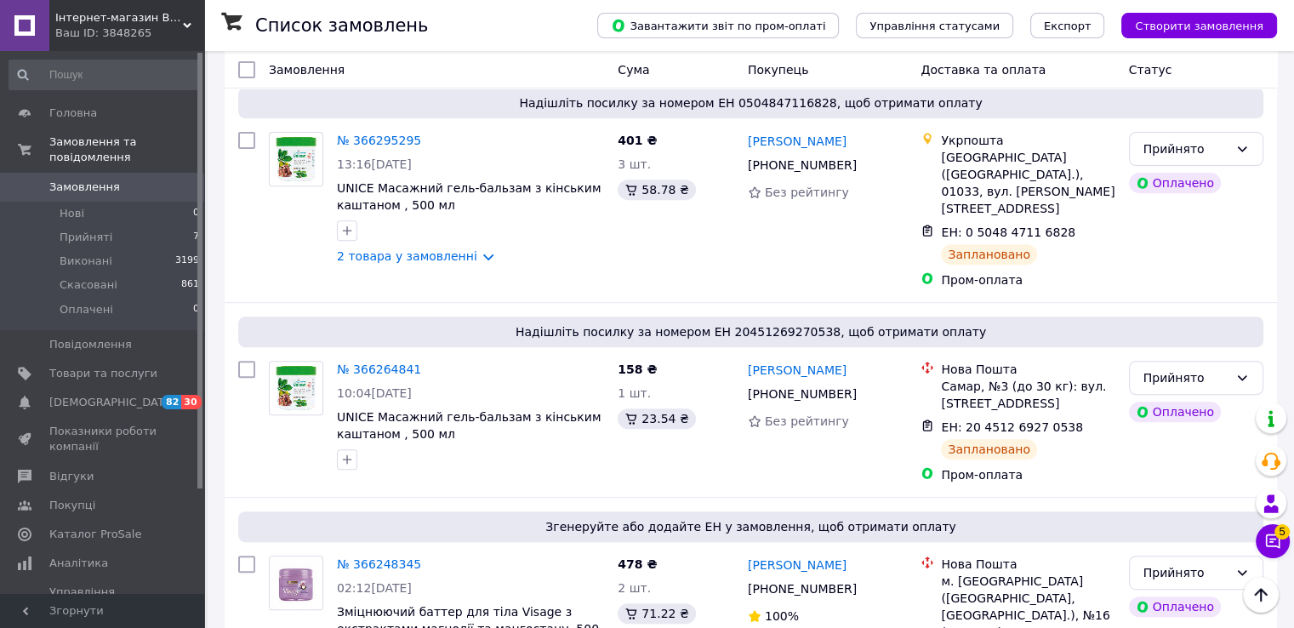
scroll to position [681, 0]
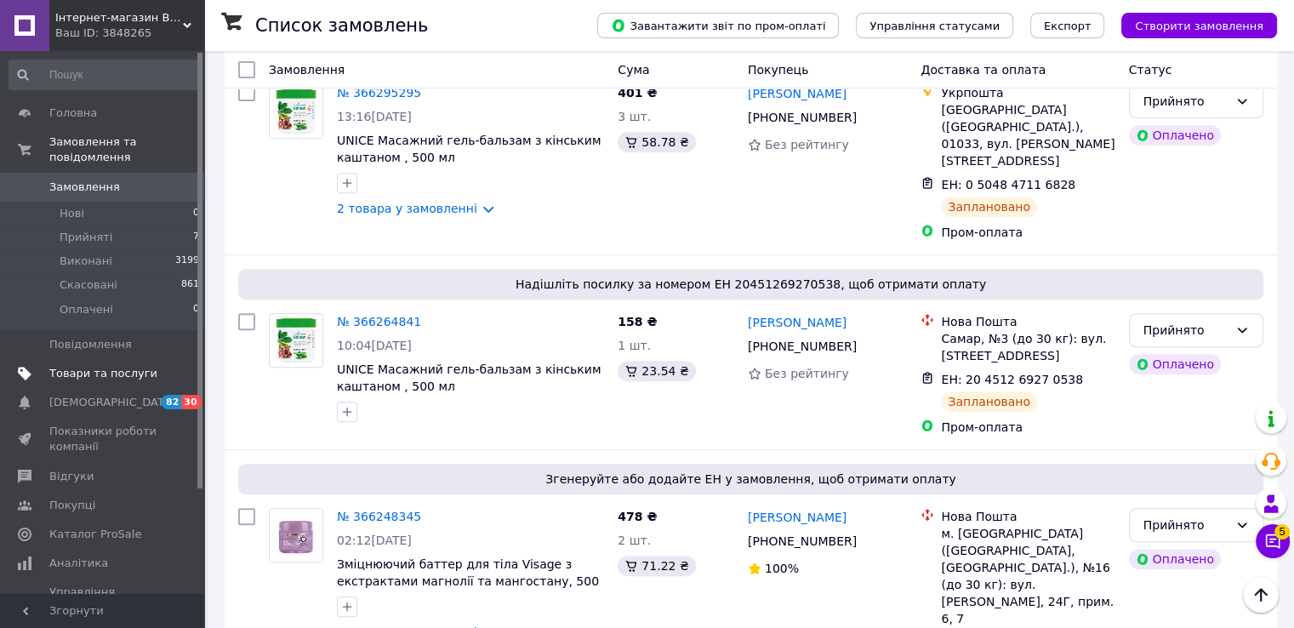
click at [94, 366] on span "Товари та послуги" at bounding box center [103, 373] width 108 height 15
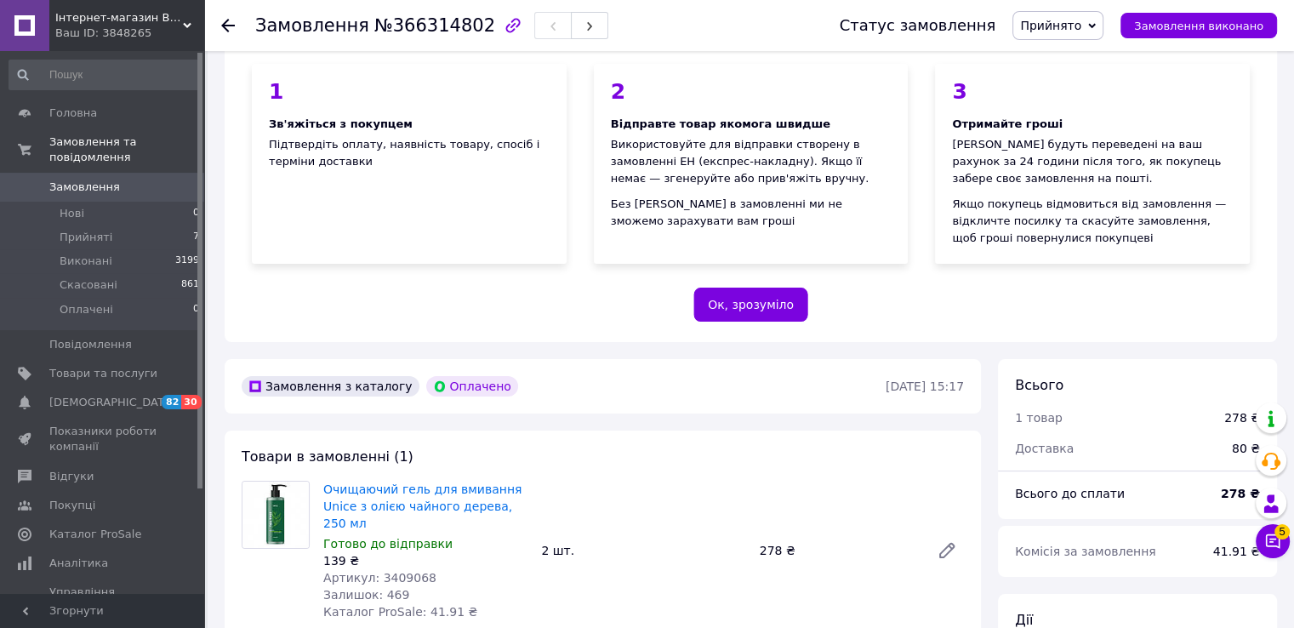
scroll to position [596, 0]
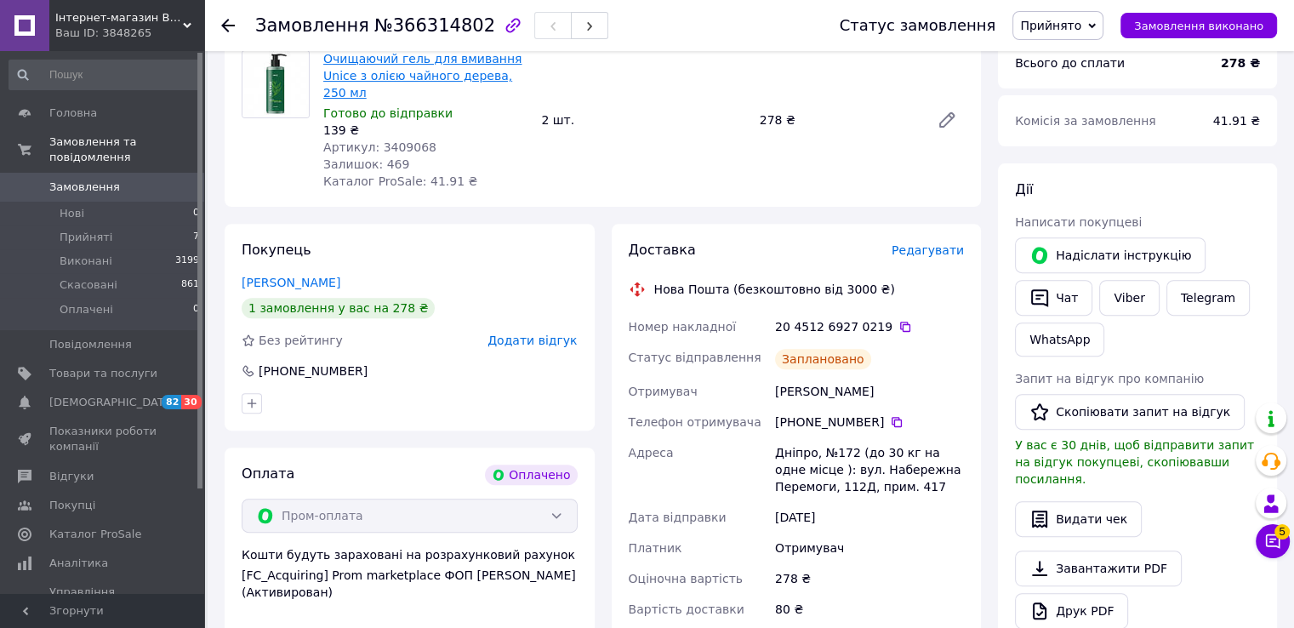
click at [391, 73] on link "Очищаючий гель для вмивання Unice з олією чайного дерева, 250 мл" at bounding box center [422, 76] width 198 height 48
